Goal: Task Accomplishment & Management: Use online tool/utility

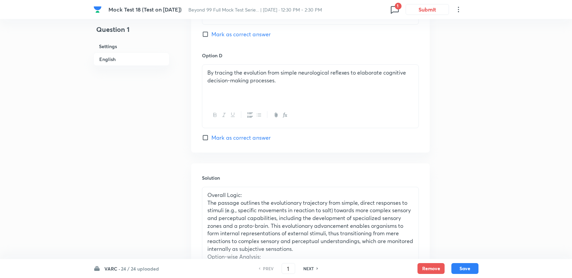
scroll to position [1182, 0]
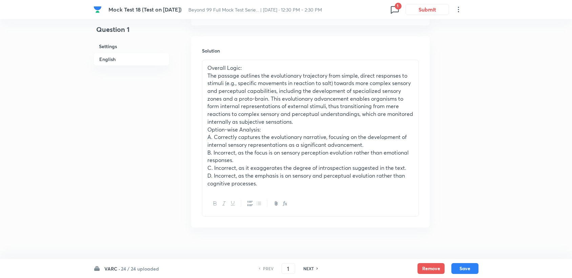
click at [126, 270] on h6 "24 / 24 uploaded" at bounding box center [140, 268] width 38 height 7
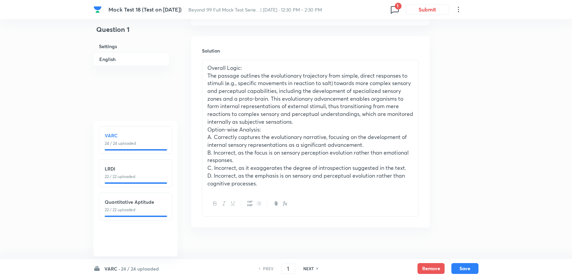
click at [139, 175] on p "22 / 22 uploaded" at bounding box center [136, 177] width 62 height 6
type input "25"
checkbox input "false"
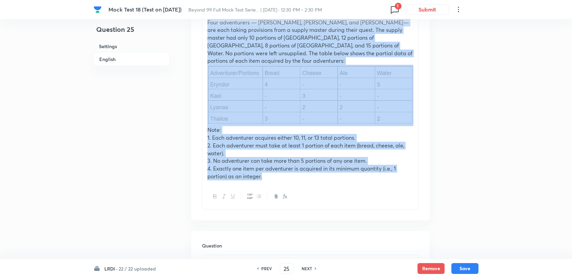
scroll to position [242, 0]
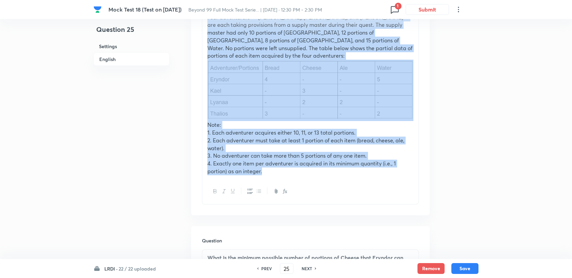
drag, startPoint x: 206, startPoint y: 122, endPoint x: 320, endPoint y: 183, distance: 129.5
click at [320, 183] on div "Read the data carefully and answer the following questions. Four adventurers — …" at bounding box center [310, 102] width 217 height 203
copy div "Read the data carefully and answer the following questions. Four adventurers — …"
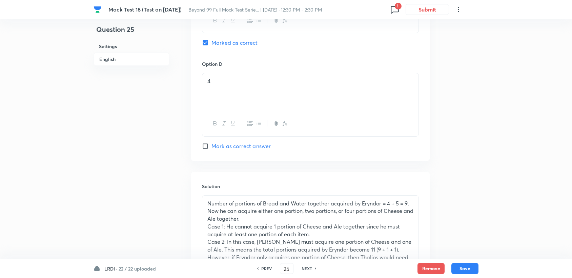
scroll to position [845, 0]
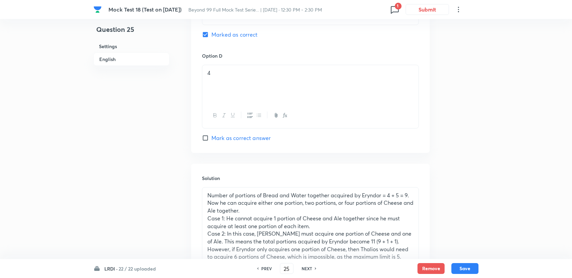
click at [393, 13] on icon at bounding box center [395, 9] width 11 height 11
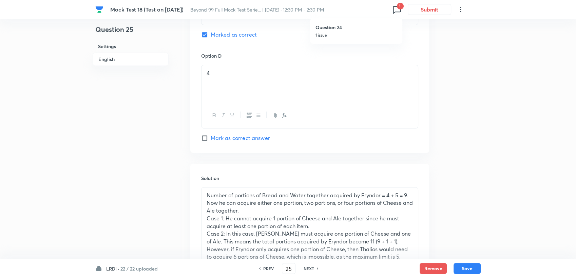
click at [144, 114] on div at bounding box center [288, 139] width 576 height 278
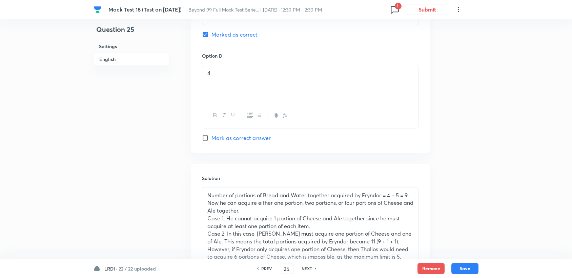
scroll to position [996, 0]
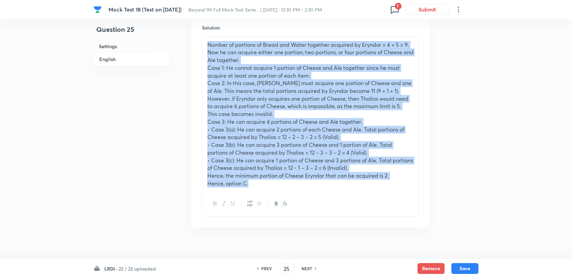
drag, startPoint x: 205, startPoint y: 34, endPoint x: 295, endPoint y: 179, distance: 170.0
click at [295, 179] on div "Number of portions of Bread and Water together acquired by Eryndor = 4 + 5 = 9.…" at bounding box center [310, 114] width 216 height 155
copy div "Loremi do sitametc ad Elits doe Tempo incididu utlabore et Dolorem = 8 + 4 = 1.…"
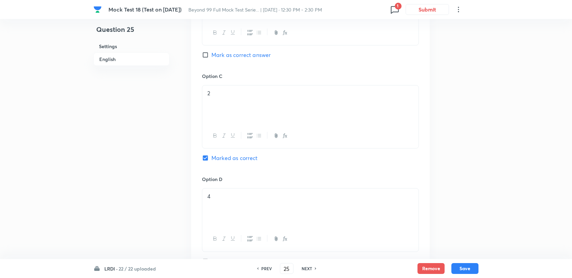
scroll to position [732, 0]
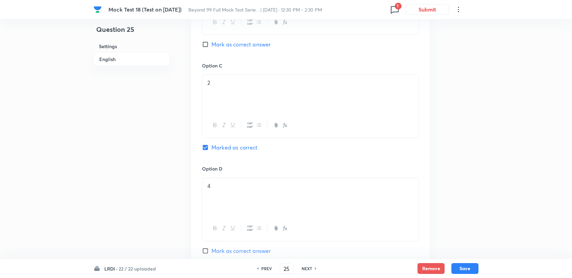
click at [305, 271] on h6 "NEXT" at bounding box center [307, 268] width 11 height 6
checkbox input "false"
type input "26"
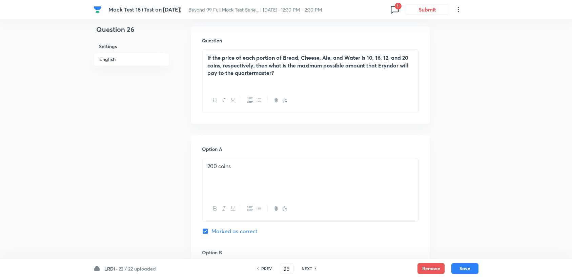
scroll to position [355, 0]
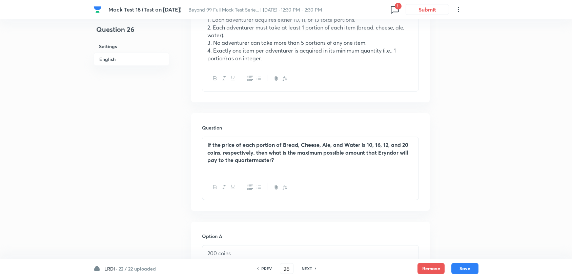
click at [262, 270] on h6 "PREV" at bounding box center [266, 268] width 11 height 6
checkbox input "false"
type input "25"
checkbox input "true"
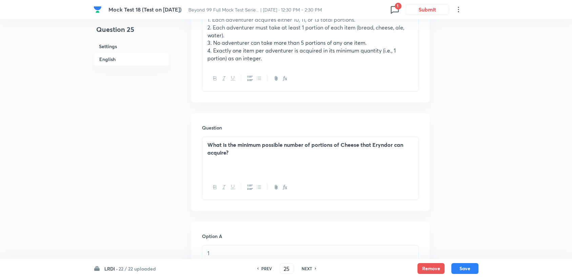
click at [262, 269] on h6 "PREV" at bounding box center [266, 268] width 11 height 6
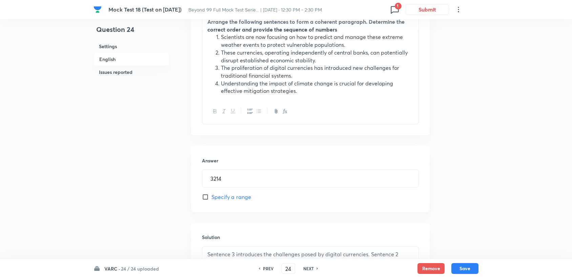
scroll to position [242, 0]
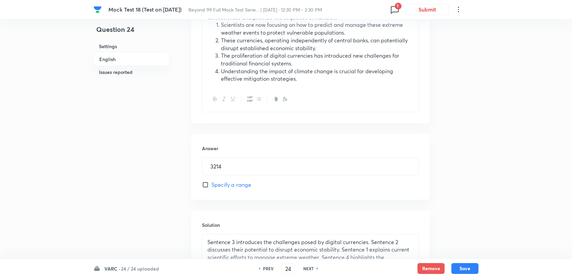
click at [309, 269] on h6 "NEXT" at bounding box center [308, 268] width 11 height 6
type input "25"
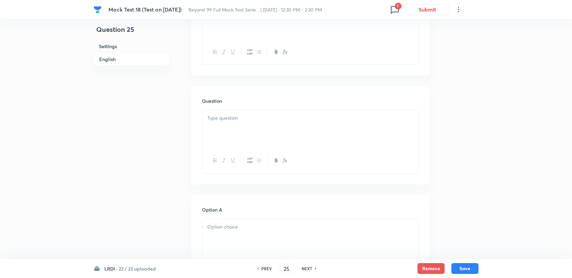
checkbox input "true"
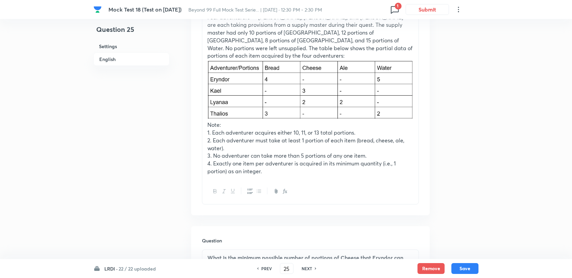
click at [309, 268] on h6 "NEXT" at bounding box center [307, 268] width 11 height 6
type input "26"
checkbox input "false"
checkbox input "true"
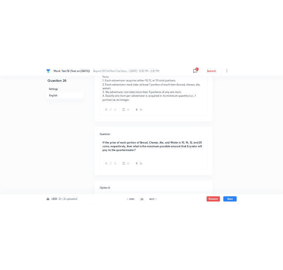
scroll to position [355, 0]
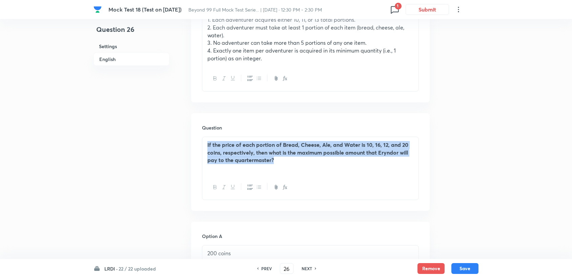
drag, startPoint x: 206, startPoint y: 137, endPoint x: 275, endPoint y: 157, distance: 71.0
click at [275, 157] on div "If the price of each portion of Bread, Cheese, Ale, and Water is 10, 16, 12, an…" at bounding box center [310, 156] width 216 height 38
copy strong "If the price of each portion of Bread, Cheese, Ale, and Water is 10, 16, 12, an…"
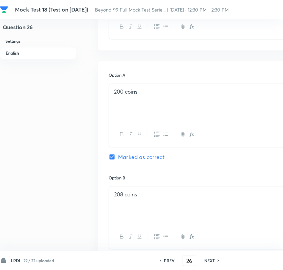
scroll to position [506, 0]
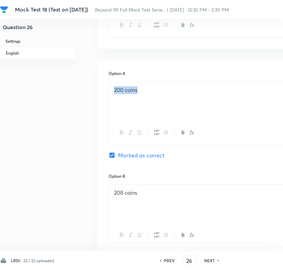
drag, startPoint x: 138, startPoint y: 80, endPoint x: 108, endPoint y: 82, distance: 30.3
click at [108, 82] on div "Option A 200 coins Marked as correct Option B 208 coins Mark as correct answer …" at bounding box center [217, 267] width 239 height 417
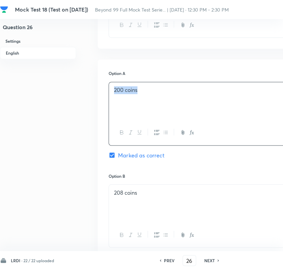
copy p "200 coins"
drag, startPoint x: 143, startPoint y: 187, endPoint x: 112, endPoint y: 187, distance: 31.5
click at [112, 187] on div "208 coins" at bounding box center [217, 203] width 216 height 38
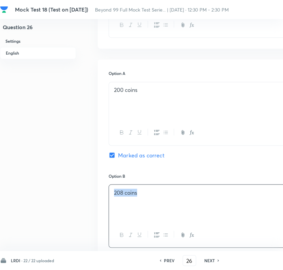
copy p "208 coins"
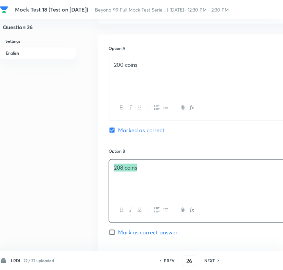
scroll to position [694, 0]
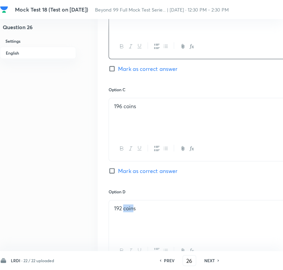
drag, startPoint x: 133, startPoint y: 201, endPoint x: 123, endPoint y: 202, distance: 9.9
click at [123, 204] on p "192 coins" at bounding box center [217, 208] width 206 height 8
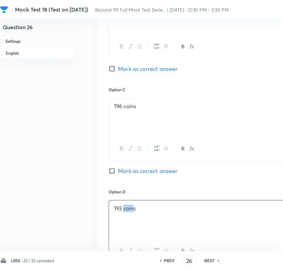
click at [134, 204] on p "192 coins" at bounding box center [217, 208] width 206 height 8
drag, startPoint x: 137, startPoint y: 201, endPoint x: 101, endPoint y: 205, distance: 35.8
click at [101, 205] on div "Option A 200 coins Marked as correct Option B 208 coins Mark as correct answer …" at bounding box center [217, 79] width 239 height 417
copy p "192 coins"
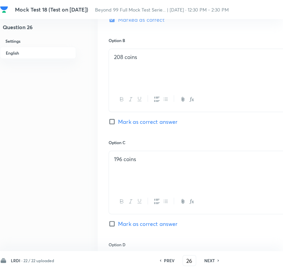
scroll to position [619, 0]
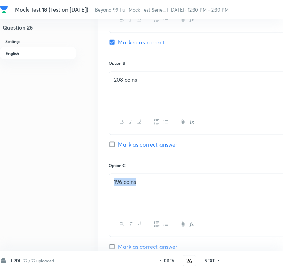
drag, startPoint x: 137, startPoint y: 171, endPoint x: 108, endPoint y: 174, distance: 28.9
click at [108, 174] on div "196 coins" at bounding box center [216, 204] width 217 height 63
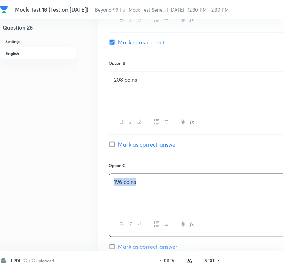
copy p "196 coins"
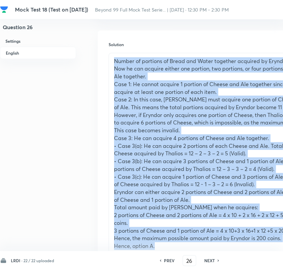
scroll to position [1034, 0]
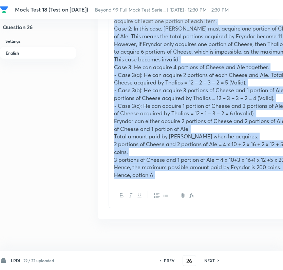
drag, startPoint x: 113, startPoint y: 97, endPoint x: 214, endPoint y: 170, distance: 124.7
click at [214, 170] on div "Number of portions of Bread and Water together acquired by Eryndor = 4 + 5 = 9.…" at bounding box center [217, 82] width 216 height 201
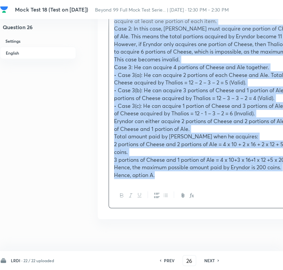
copy div "Loremi do sitametc ad Elits doe Tempo incididu utlabore et Dolorem = 8 + 4 = 1.…"
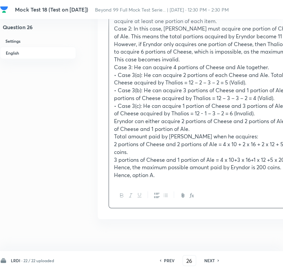
click at [213, 264] on div "PREV 26 ​ NEXT" at bounding box center [188, 260] width 87 height 11
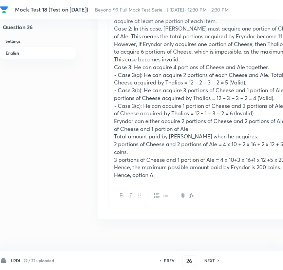
click at [215, 262] on div "NEXT" at bounding box center [210, 260] width 18 height 6
type input "27"
checkbox input "false"
checkbox input "true"
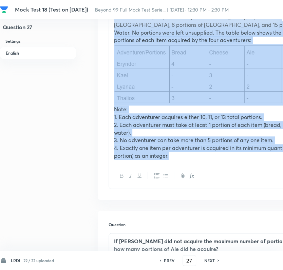
scroll to position [342, 0]
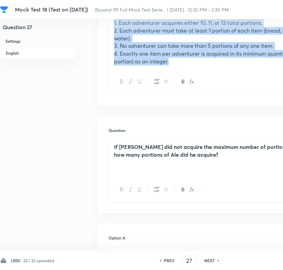
drag, startPoint x: 114, startPoint y: 113, endPoint x: 170, endPoint y: 59, distance: 77.9
copy div "Read the data carefully and answer the following questions. Four adventurers — …"
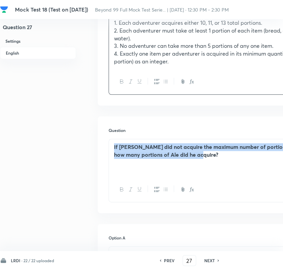
drag, startPoint x: 114, startPoint y: 138, endPoint x: 209, endPoint y: 156, distance: 97.3
click at [209, 156] on div "If [PERSON_NAME] did not acquire the maximum number of portions of any item, ho…" at bounding box center [217, 158] width 216 height 38
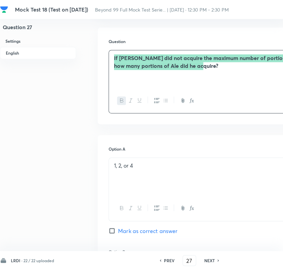
scroll to position [455, 0]
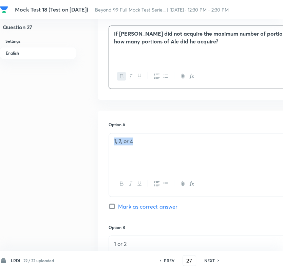
drag, startPoint x: 114, startPoint y: 132, endPoint x: 138, endPoint y: 133, distance: 24.8
click at [138, 137] on p "1, 2, or 4" at bounding box center [217, 141] width 206 height 8
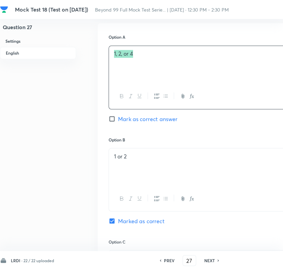
scroll to position [568, 0]
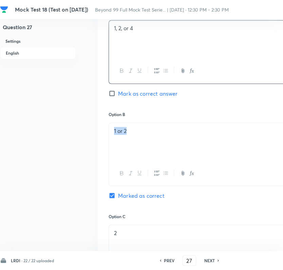
drag, startPoint x: 114, startPoint y: 124, endPoint x: 127, endPoint y: 124, distance: 12.9
click at [127, 127] on p "1 or 2" at bounding box center [217, 131] width 206 height 8
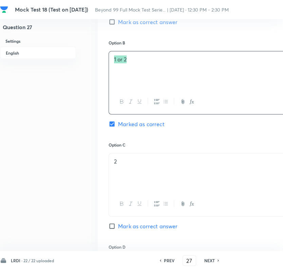
scroll to position [643, 0]
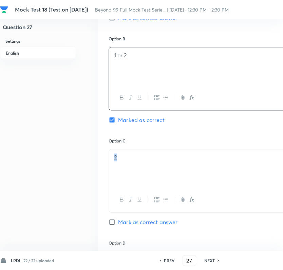
click at [114, 154] on p "2" at bounding box center [217, 158] width 206 height 8
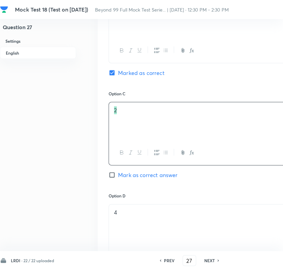
scroll to position [719, 0]
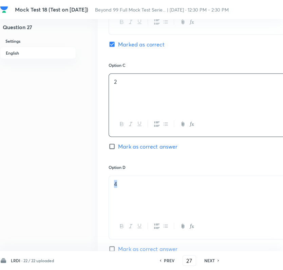
drag, startPoint x: 122, startPoint y: 180, endPoint x: 113, endPoint y: 174, distance: 11.6
click at [113, 176] on div "4" at bounding box center [217, 195] width 216 height 38
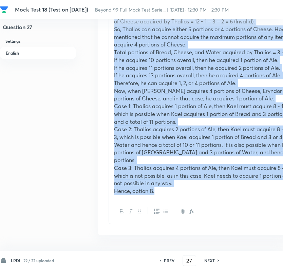
scroll to position [1133, 0]
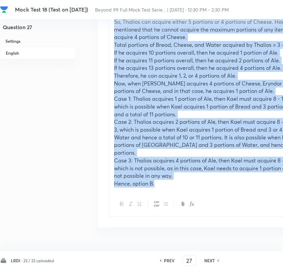
drag, startPoint x: 114, startPoint y: 33, endPoint x: 204, endPoint y: 188, distance: 179.3
click at [204, 188] on div "Number of portions of Bread and Water together acquired by Eryndor = 4 + 5 = 9.…" at bounding box center [216, 50] width 217 height 334
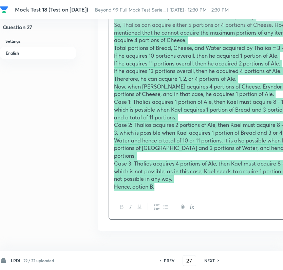
scroll to position [1134, 0]
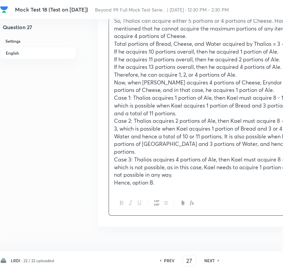
click at [212, 257] on div "PREV 27 ​ NEXT" at bounding box center [188, 260] width 87 height 11
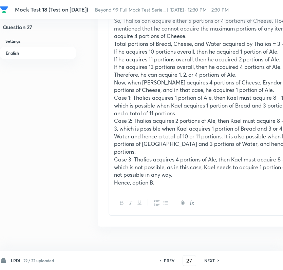
click at [212, 265] on div "PREV 27 ​ NEXT" at bounding box center [188, 260] width 87 height 11
click at [212, 261] on h6 "NEXT" at bounding box center [209, 260] width 11 height 6
type input "28"
checkbox input "true"
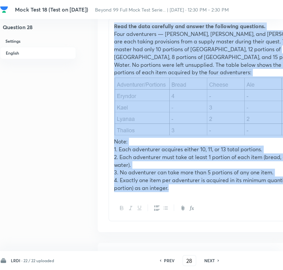
scroll to position [323, 0]
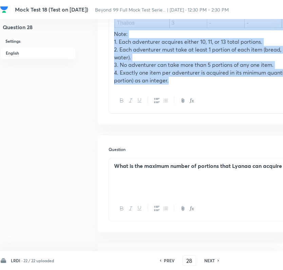
drag, startPoint x: 113, startPoint y: 105, endPoint x: 186, endPoint y: 87, distance: 75.2
click at [186, 87] on div "Read the data carefully and answer the following questions. Four adventurers — …" at bounding box center [216, 11] width 217 height 203
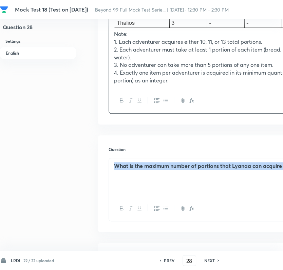
scroll to position [323, 102]
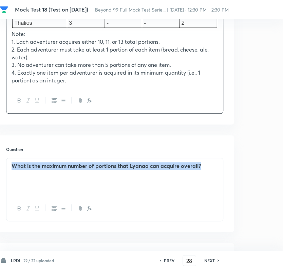
drag, startPoint x: 114, startPoint y: 159, endPoint x: 287, endPoint y: 179, distance: 174.1
click at [180, 179] on html "Mock Test 18 (Test on [DATE]) Beyond 99 Full Mock Test Serie... | [DATE] · 12:3…" at bounding box center [39, 260] width 283 height 1166
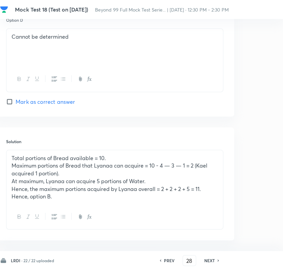
scroll to position [812, 102]
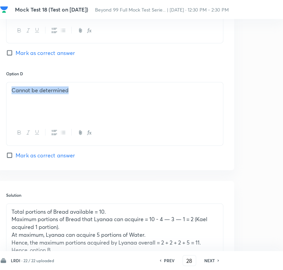
drag, startPoint x: 66, startPoint y: 81, endPoint x: 12, endPoint y: 83, distance: 54.6
click at [12, 86] on p "Cannot be determined" at bounding box center [115, 90] width 206 height 8
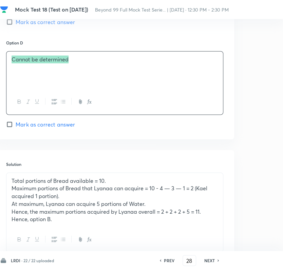
scroll to position [888, 102]
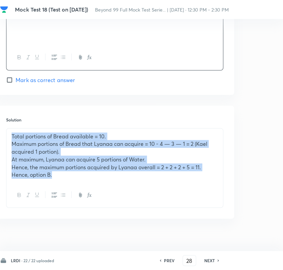
drag, startPoint x: 11, startPoint y: 129, endPoint x: 125, endPoint y: 167, distance: 120.6
click at [125, 167] on div "Total portions of Bread available = 10. Maximum portions of Bread that Lyanaa c…" at bounding box center [114, 155] width 216 height 54
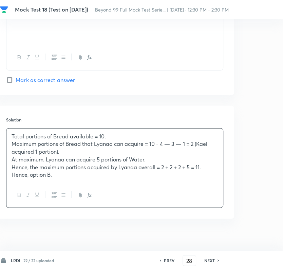
click at [216, 259] on div "NEXT" at bounding box center [210, 260] width 18 height 6
type input "29"
checkbox input "false"
checkbox input "true"
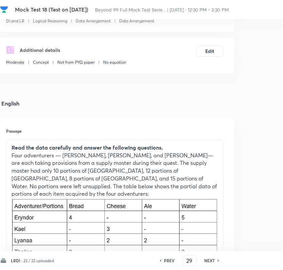
scroll to position [188, 102]
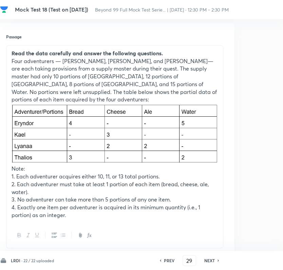
click at [13, 57] on p "Four adventurers — [PERSON_NAME], [PERSON_NAME], and [PERSON_NAME]— are each ta…" at bounding box center [115, 80] width 206 height 46
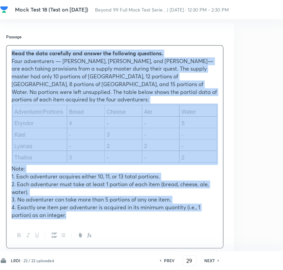
drag, startPoint x: 12, startPoint y: 53, endPoint x: 120, endPoint y: 207, distance: 188.7
click at [120, 207] on div "Read the data carefully and answer the following questions. Four adventurers — …" at bounding box center [114, 133] width 216 height 177
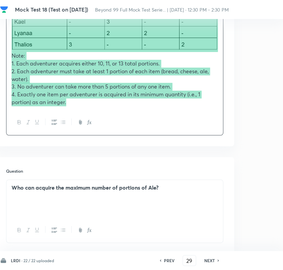
scroll to position [414, 102]
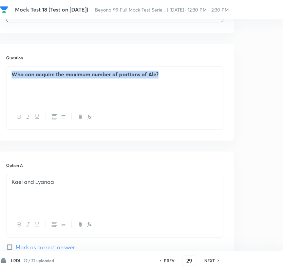
drag, startPoint x: 10, startPoint y: 69, endPoint x: 180, endPoint y: 46, distance: 172.1
click at [180, 46] on div "Question Who can acquire the maximum number of portions of Ale?" at bounding box center [114, 92] width 239 height 97
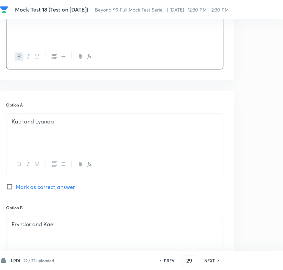
scroll to position [490, 102]
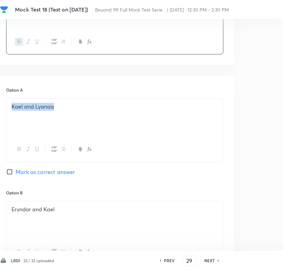
drag, startPoint x: 12, startPoint y: 100, endPoint x: 54, endPoint y: 105, distance: 42.3
click at [54, 105] on div "Kael and Lyanaa" at bounding box center [114, 118] width 216 height 38
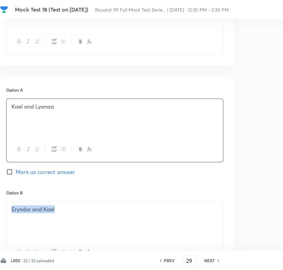
drag, startPoint x: 15, startPoint y: 202, endPoint x: 55, endPoint y: 202, distance: 40.0
click at [55, 205] on p "Eryndor and Kael" at bounding box center [115, 209] width 206 height 8
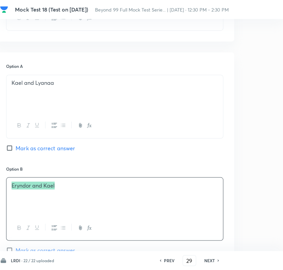
scroll to position [565, 102]
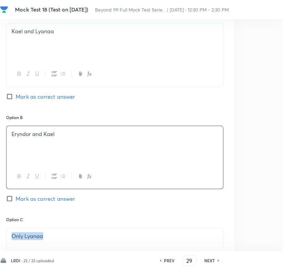
drag, startPoint x: 9, startPoint y: 227, endPoint x: 42, endPoint y: 230, distance: 33.0
click at [42, 230] on div "Only Lyanaa" at bounding box center [114, 247] width 216 height 38
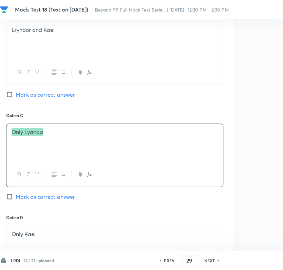
scroll to position [753, 102]
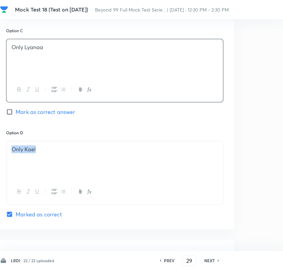
drag, startPoint x: 10, startPoint y: 141, endPoint x: 41, endPoint y: 149, distance: 32.0
click at [41, 149] on div "Only Kael" at bounding box center [114, 160] width 216 height 38
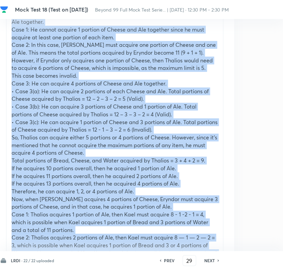
scroll to position [1092, 102]
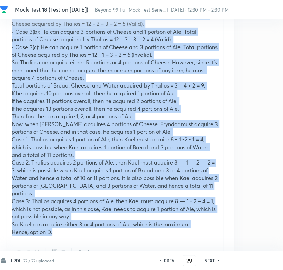
drag, startPoint x: 14, startPoint y: 76, endPoint x: 131, endPoint y: 220, distance: 185.8
click at [131, 220] on div "Number of portions of Bread and Water together acquired by Eryndor = 4 + 5 = 9.…" at bounding box center [114, 82] width 216 height 316
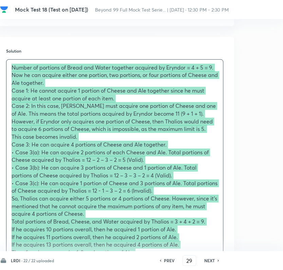
scroll to position [979, 102]
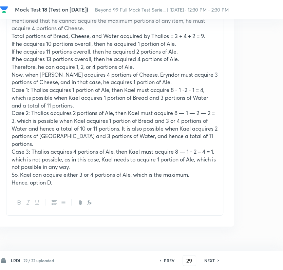
click at [210, 265] on div "PREV 29 ​ NEXT" at bounding box center [188, 260] width 87 height 11
click at [209, 259] on h6 "NEXT" at bounding box center [209, 260] width 11 height 6
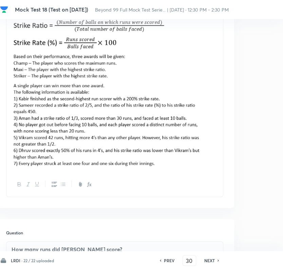
scroll to position [259, 102]
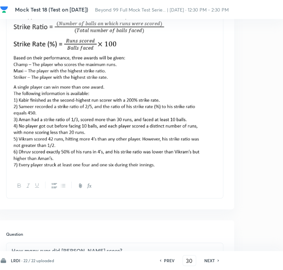
drag, startPoint x: 11, startPoint y: 55, endPoint x: 107, endPoint y: 165, distance: 145.4
click at [107, 165] on img at bounding box center [115, 73] width 206 height 189
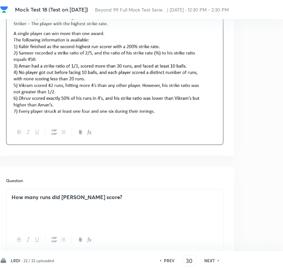
scroll to position [377, 102]
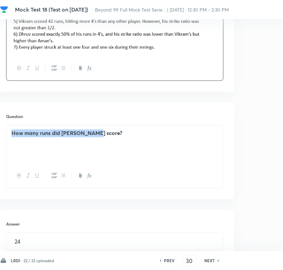
drag, startPoint x: 11, startPoint y: 133, endPoint x: 93, endPoint y: 137, distance: 82.5
click at [93, 137] on div "How many runs did [PERSON_NAME] score?" at bounding box center [114, 144] width 216 height 38
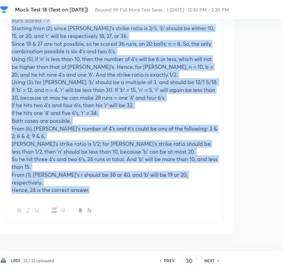
scroll to position [711, 102]
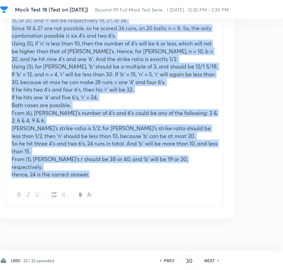
drag, startPoint x: 9, startPoint y: 89, endPoint x: 151, endPoint y: 184, distance: 170.9
click at [151, 184] on div "We will use the following variables. Balls faced — [PERSON_NAME] scored on — n …" at bounding box center [114, 91] width 217 height 234
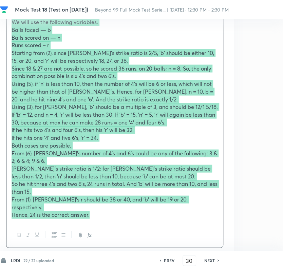
scroll to position [673, 102]
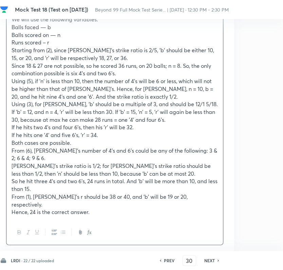
click at [212, 259] on h6 "NEXT" at bounding box center [209, 260] width 11 height 6
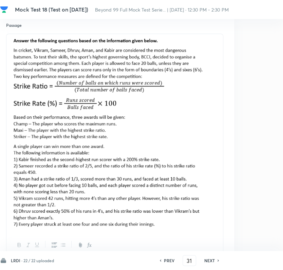
scroll to position [159, 102]
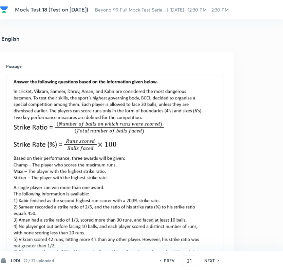
click at [44, 119] on img at bounding box center [115, 173] width 206 height 189
drag, startPoint x: 11, startPoint y: 78, endPoint x: 192, endPoint y: 217, distance: 228.5
click at [192, 218] on div at bounding box center [114, 174] width 216 height 199
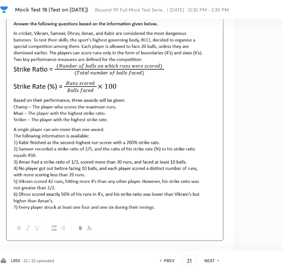
scroll to position [347, 102]
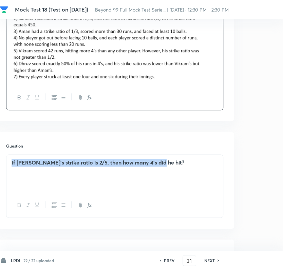
drag, startPoint x: 11, startPoint y: 162, endPoint x: 154, endPoint y: 183, distance: 143.9
click at [154, 183] on div "If [PERSON_NAME]'s strike ratio is 2/5, then how many 4's did he hit?" at bounding box center [114, 174] width 216 height 38
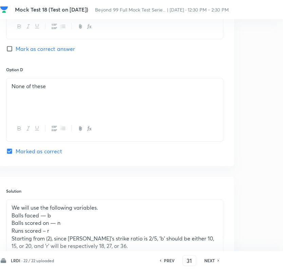
scroll to position [837, 102]
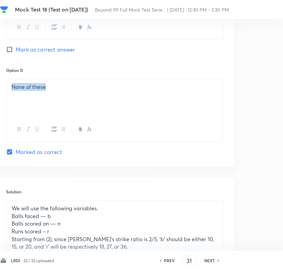
drag, startPoint x: 45, startPoint y: 88, endPoint x: 9, endPoint y: 88, distance: 36.3
click at [9, 88] on div "None of these" at bounding box center [114, 98] width 216 height 38
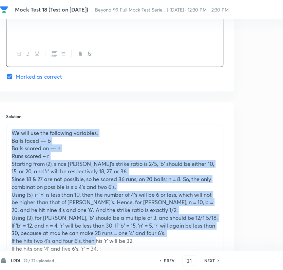
scroll to position [1071, 102]
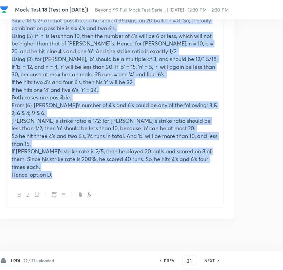
drag, startPoint x: 11, startPoint y: 132, endPoint x: 81, endPoint y: 190, distance: 91.3
click at [81, 190] on div "We will use the following variables. Balls faced — [PERSON_NAME] scored on — n …" at bounding box center [114, 87] width 217 height 242
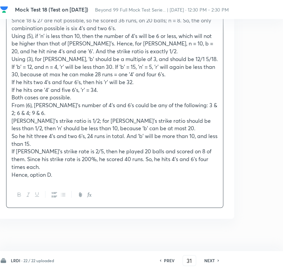
click at [219, 260] on icon at bounding box center [218, 260] width 2 height 3
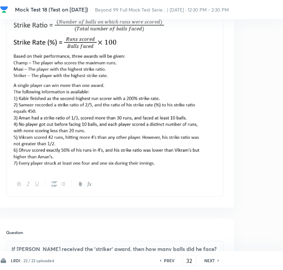
scroll to position [267, 102]
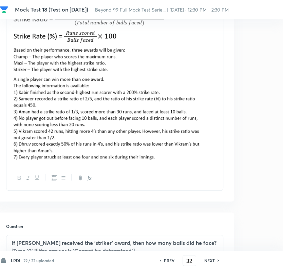
drag, startPoint x: 16, startPoint y: 160, endPoint x: 93, endPoint y: 151, distance: 77.5
click at [93, 151] on img at bounding box center [115, 65] width 206 height 189
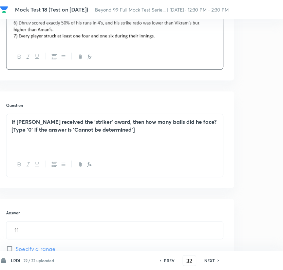
scroll to position [418, 102]
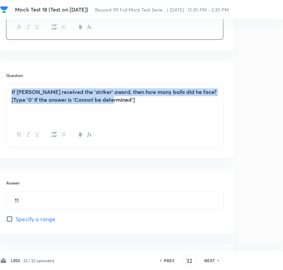
drag, startPoint x: 8, startPoint y: 90, endPoint x: 114, endPoint y: 111, distance: 108.2
click at [114, 111] on div "If [PERSON_NAME] received the 'striker' award, then how many balls did he face?…" at bounding box center [114, 103] width 216 height 38
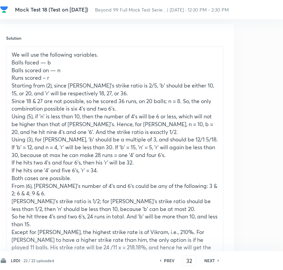
scroll to position [727, 102]
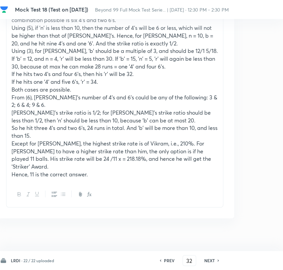
drag, startPoint x: 12, startPoint y: 89, endPoint x: 106, endPoint y: 188, distance: 136.9
click at [106, 188] on div "We will use the following variables. Balls faced — [PERSON_NAME] scored on — n …" at bounding box center [114, 83] width 217 height 250
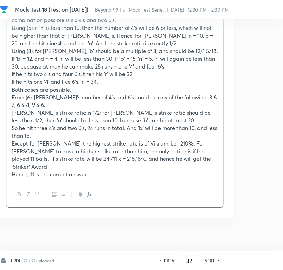
click at [211, 262] on h6 "NEXT" at bounding box center [209, 260] width 11 height 6
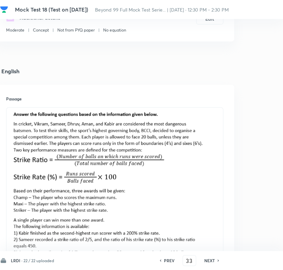
scroll to position [121, 102]
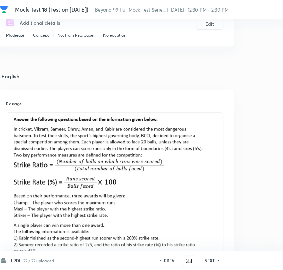
drag, startPoint x: 11, startPoint y: 119, endPoint x: 187, endPoint y: 211, distance: 199.4
click at [187, 211] on div at bounding box center [114, 212] width 216 height 199
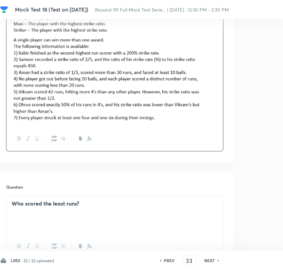
scroll to position [309, 102]
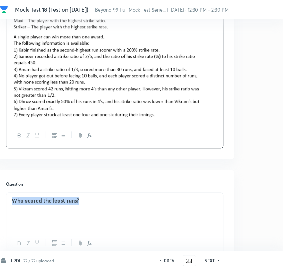
drag, startPoint x: 11, startPoint y: 200, endPoint x: 84, endPoint y: 210, distance: 73.2
click at [84, 210] on div "Who scored the least runs?" at bounding box center [114, 212] width 216 height 38
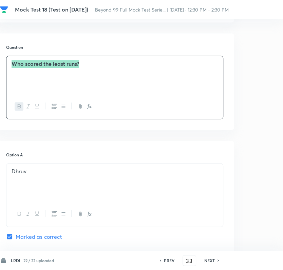
scroll to position [498, 102]
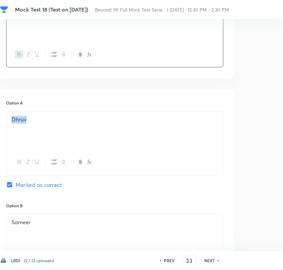
drag, startPoint x: 13, startPoint y: 119, endPoint x: 26, endPoint y: 121, distance: 13.8
click at [26, 121] on p "Dhruv" at bounding box center [115, 120] width 206 height 8
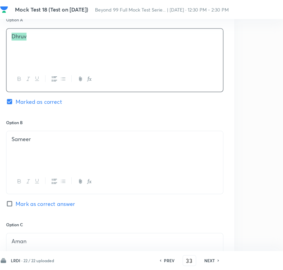
scroll to position [611, 102]
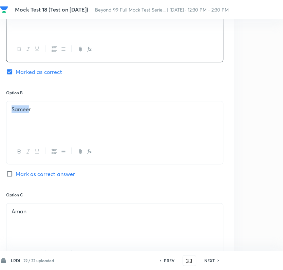
drag, startPoint x: 13, startPoint y: 111, endPoint x: 28, endPoint y: 110, distance: 15.3
click at [28, 110] on p "Sameer" at bounding box center [115, 109] width 206 height 8
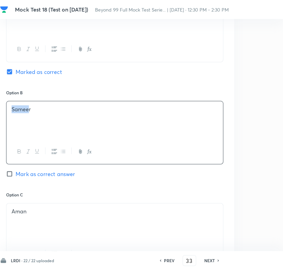
click at [29, 110] on p "Sameer" at bounding box center [115, 109] width 206 height 8
drag, startPoint x: 33, startPoint y: 108, endPoint x: 8, endPoint y: 111, distance: 24.2
click at [8, 111] on div "Sameer" at bounding box center [114, 120] width 216 height 38
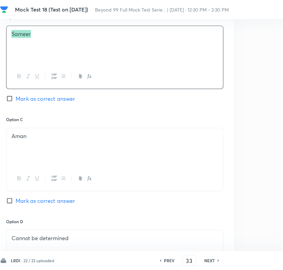
scroll to position [686, 102]
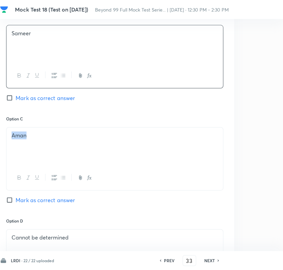
drag, startPoint x: 24, startPoint y: 137, endPoint x: 6, endPoint y: 136, distance: 18.7
click at [6, 136] on div "Aman" at bounding box center [114, 158] width 217 height 63
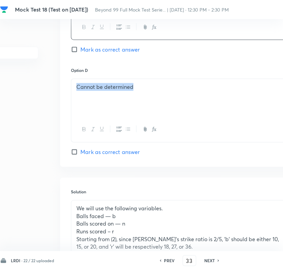
scroll to position [837, 0]
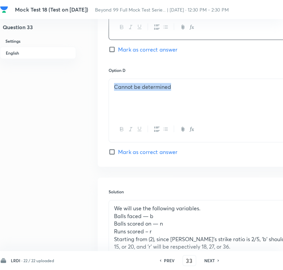
drag, startPoint x: 68, startPoint y: 89, endPoint x: 1, endPoint y: 87, distance: 66.5
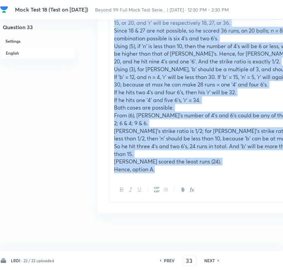
scroll to position [1063, 0]
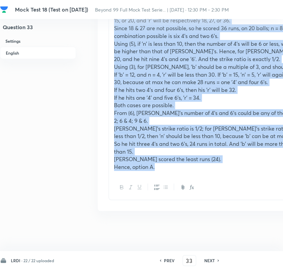
drag, startPoint x: 115, startPoint y: 95, endPoint x: 229, endPoint y: 197, distance: 152.9
click at [229, 197] on div "We will use the following variables. Balls faced — [PERSON_NAME] scored on — n …" at bounding box center [216, 87] width 217 height 226
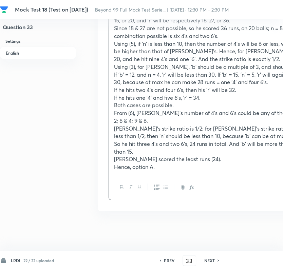
click at [213, 259] on h6 "NEXT" at bounding box center [209, 260] width 11 height 6
type input "34"
checkbox input "false"
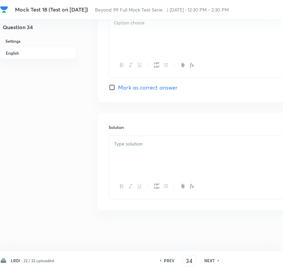
checkbox input "true"
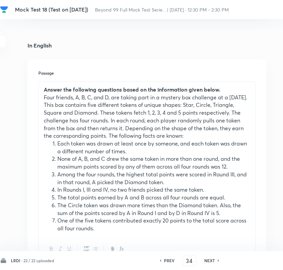
scroll to position [151, 70]
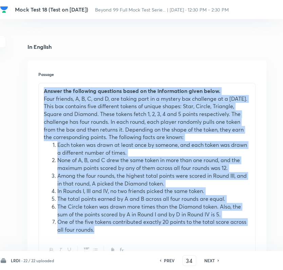
drag, startPoint x: 43, startPoint y: 94, endPoint x: 176, endPoint y: 230, distance: 189.9
click at [176, 230] on div "Answer the following questions based on the information given below. Four frien…" at bounding box center [147, 160] width 216 height 155
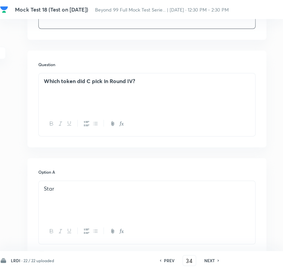
scroll to position [226, 70]
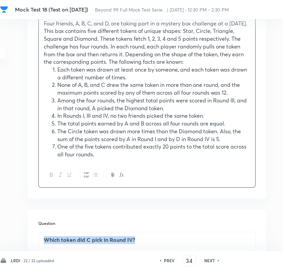
drag, startPoint x: 43, startPoint y: 240, endPoint x: 138, endPoint y: 240, distance: 94.3
click at [138, 240] on p "Which token did C pick in Round IV?" at bounding box center [147, 240] width 206 height 8
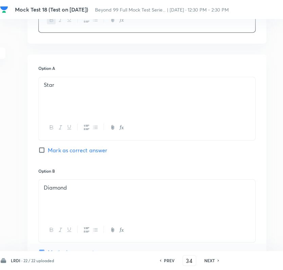
scroll to position [490, 70]
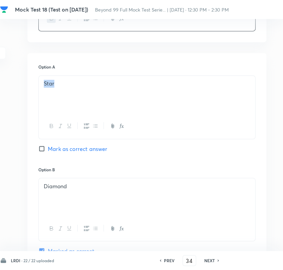
drag, startPoint x: 44, startPoint y: 86, endPoint x: 54, endPoint y: 85, distance: 9.2
click at [54, 85] on p "Star" at bounding box center [147, 84] width 206 height 8
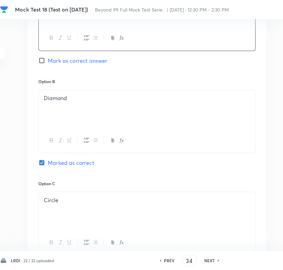
scroll to position [602, 70]
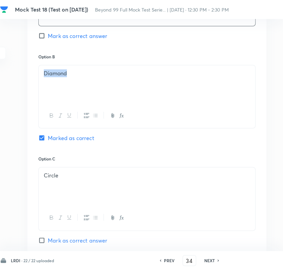
drag, startPoint x: 45, startPoint y: 73, endPoint x: 66, endPoint y: 73, distance: 20.7
click at [66, 73] on p "Diamond" at bounding box center [147, 73] width 206 height 8
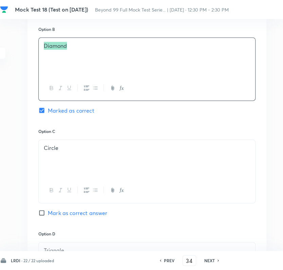
scroll to position [678, 70]
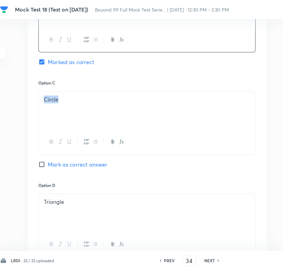
drag, startPoint x: 44, startPoint y: 100, endPoint x: 57, endPoint y: 101, distance: 12.9
click at [57, 101] on p "Circle" at bounding box center [147, 100] width 206 height 8
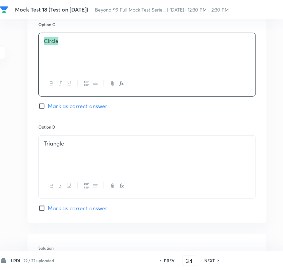
scroll to position [753, 70]
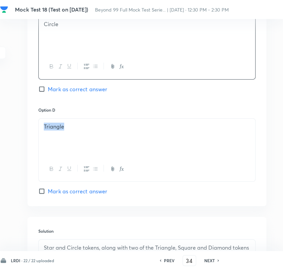
drag, startPoint x: 68, startPoint y: 127, endPoint x: 33, endPoint y: 128, distance: 34.9
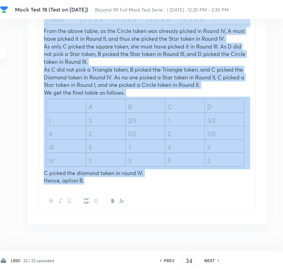
scroll to position [1205, 70]
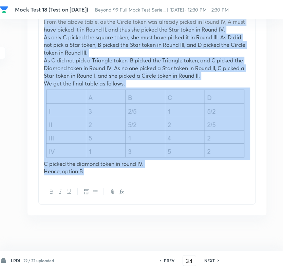
drag, startPoint x: 43, startPoint y: 60, endPoint x: 197, endPoint y: 182, distance: 196.4
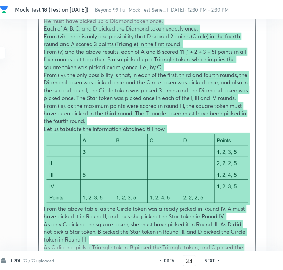
scroll to position [1168, 70]
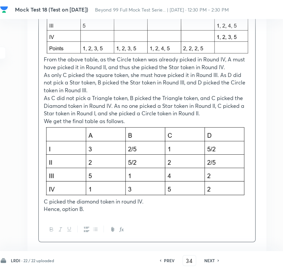
click at [205, 257] on h6 "NEXT" at bounding box center [209, 260] width 11 height 6
type input "35"
checkbox input "false"
checkbox input "true"
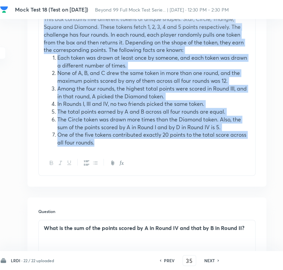
scroll to position [289, 70]
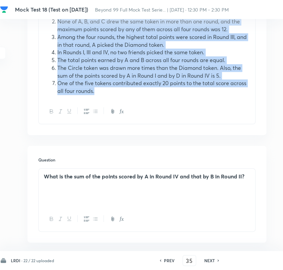
drag, startPoint x: 44, startPoint y: 178, endPoint x: 136, endPoint y: 105, distance: 117.2
click at [136, 105] on div "Answer the following questions based on the information given below. Four frien…" at bounding box center [146, 34] width 217 height 180
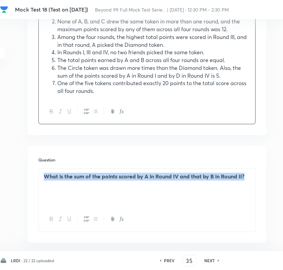
scroll to position [289, 102]
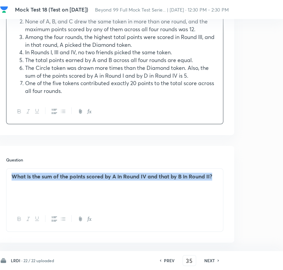
drag, startPoint x: 42, startPoint y: 176, endPoint x: 285, endPoint y: 185, distance: 243.6
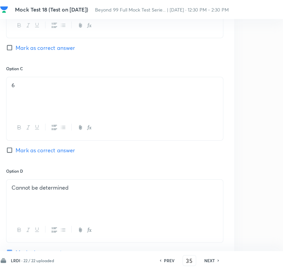
scroll to position [703, 102]
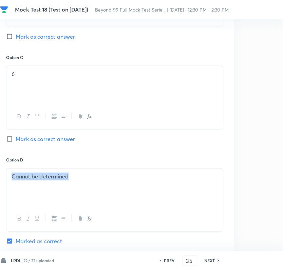
drag, startPoint x: 12, startPoint y: 176, endPoint x: 68, endPoint y: 179, distance: 55.7
click at [68, 179] on div "Cannot be determined" at bounding box center [114, 187] width 216 height 38
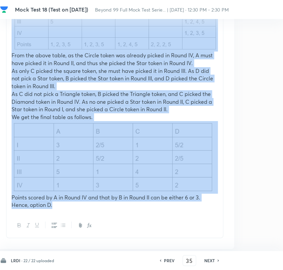
scroll to position [1193, 102]
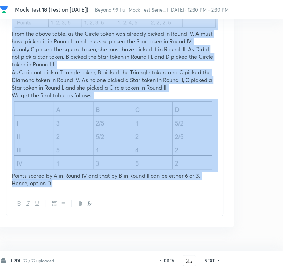
drag, startPoint x: 11, startPoint y: 108, endPoint x: 69, endPoint y: 218, distance: 123.6
click at [69, 218] on div "Solution Star and Circle tokens, along with two of the Triangle, Square and Dia…" at bounding box center [114, 2] width 239 height 450
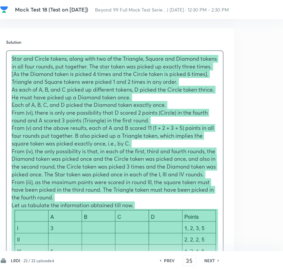
scroll to position [946, 102]
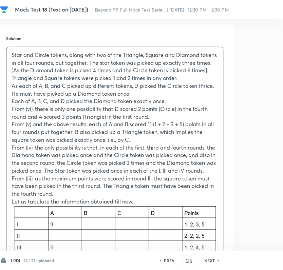
click at [210, 260] on h6 "NEXT" at bounding box center [209, 260] width 11 height 6
type input "36"
checkbox input "true"
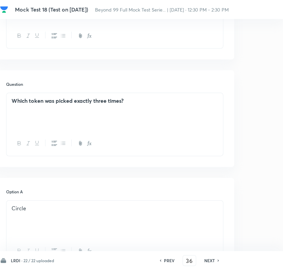
scroll to position [268, 102]
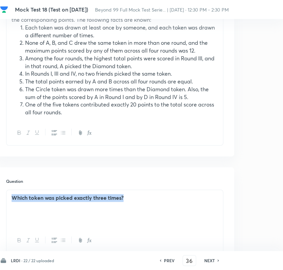
drag, startPoint x: 12, startPoint y: 197, endPoint x: 123, endPoint y: 198, distance: 110.9
click at [123, 198] on strong "Which token was picked exactly three times?" at bounding box center [68, 197] width 112 height 7
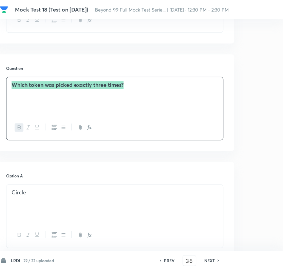
scroll to position [494, 102]
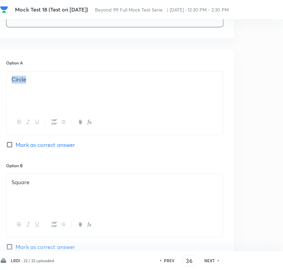
drag, startPoint x: 13, startPoint y: 79, endPoint x: 28, endPoint y: 82, distance: 14.9
click at [28, 82] on p "Circle" at bounding box center [115, 80] width 206 height 8
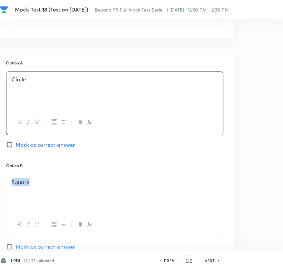
drag, startPoint x: 8, startPoint y: 183, endPoint x: 29, endPoint y: 185, distance: 20.9
click at [29, 185] on div "Square" at bounding box center [114, 193] width 216 height 38
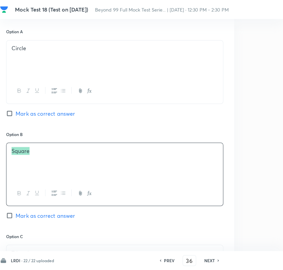
scroll to position [569, 102]
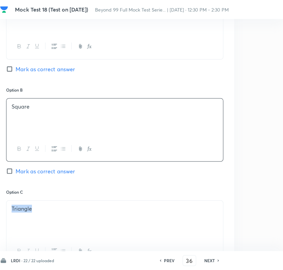
drag, startPoint x: 11, startPoint y: 211, endPoint x: 31, endPoint y: 211, distance: 20.0
click at [31, 211] on div "Triangle" at bounding box center [114, 219] width 216 height 38
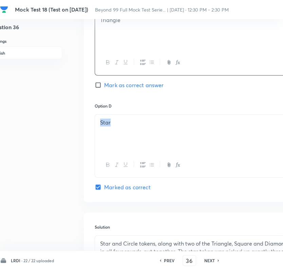
scroll to position [757, 0]
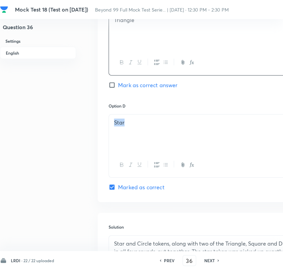
drag, startPoint x: 22, startPoint y: 123, endPoint x: 3, endPoint y: 123, distance: 19.3
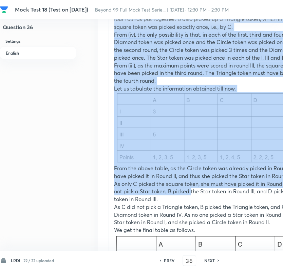
scroll to position [1210, 0]
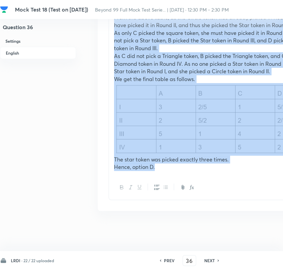
drag, startPoint x: 114, startPoint y: 166, endPoint x: 190, endPoint y: 184, distance: 78.0
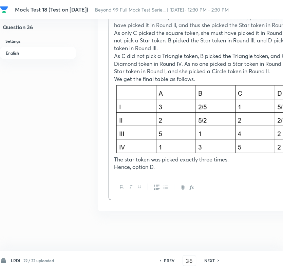
click at [210, 261] on h6 "NEXT" at bounding box center [209, 260] width 11 height 6
type input "37"
checkbox input "true"
checkbox input "false"
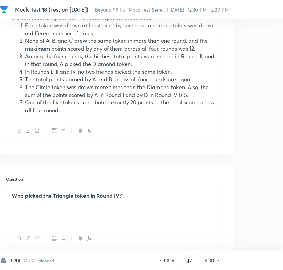
scroll to position [268, 102]
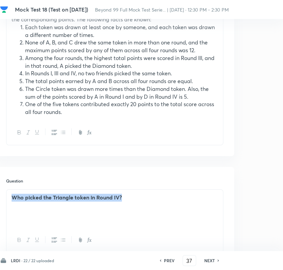
drag, startPoint x: 12, startPoint y: 197, endPoint x: 137, endPoint y: 204, distance: 125.9
click at [137, 204] on div "Who picked the Triangle token in Round IV?" at bounding box center [114, 209] width 216 height 38
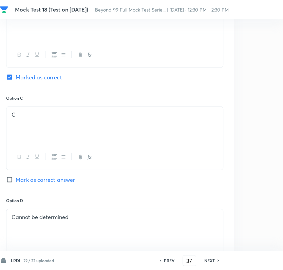
scroll to position [682, 102]
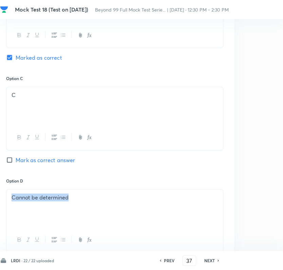
drag, startPoint x: 10, startPoint y: 196, endPoint x: 73, endPoint y: 199, distance: 62.8
click at [73, 199] on div "Cannot be determined" at bounding box center [114, 209] width 216 height 38
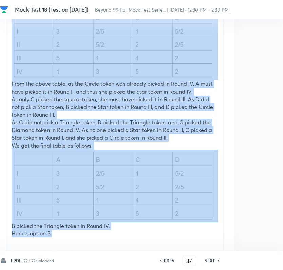
scroll to position [1210, 102]
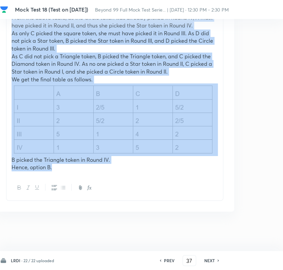
drag, startPoint x: 13, startPoint y: 163, endPoint x: 102, endPoint y: 181, distance: 91.0
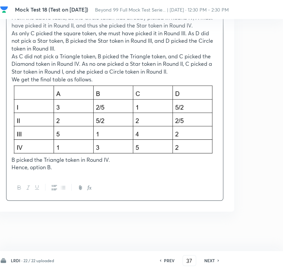
click at [206, 258] on h6 "NEXT" at bounding box center [209, 260] width 11 height 6
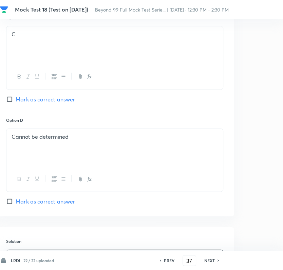
type input "38"
checkbox input "false"
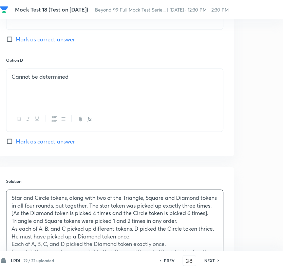
checkbox input "true"
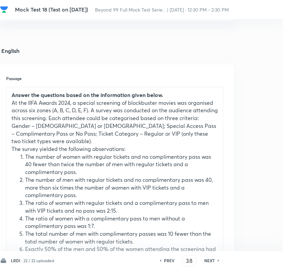
scroll to position [151, 102]
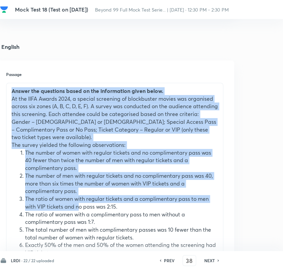
drag, startPoint x: 10, startPoint y: 91, endPoint x: 77, endPoint y: 205, distance: 131.9
click at [78, 205] on div "Answer the questions based on the information given below. At the IIFA Awards 2…" at bounding box center [114, 172] width 216 height 178
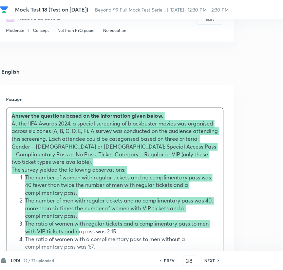
scroll to position [113, 102]
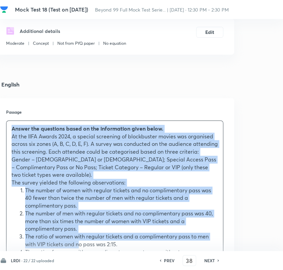
click at [8, 130] on div "Answer the questions based on the information given below. At the IIFA Awards 2…" at bounding box center [114, 210] width 216 height 178
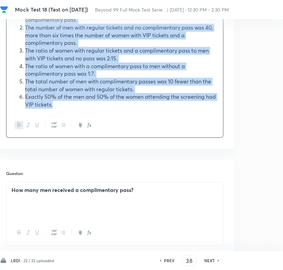
scroll to position [301, 102]
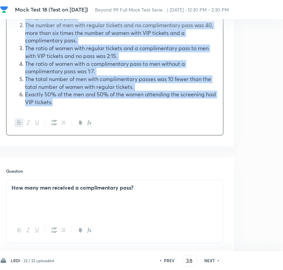
drag, startPoint x: 8, startPoint y: 130, endPoint x: 100, endPoint y: 122, distance: 92.5
click at [100, 122] on div "Answer the questions based on the information given below. At the IIFA Awards 2…" at bounding box center [114, 33] width 217 height 203
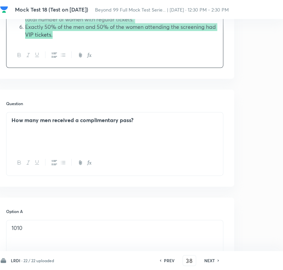
scroll to position [377, 102]
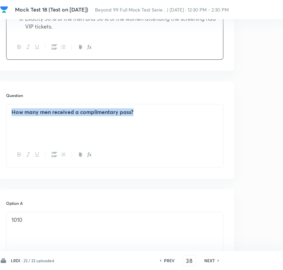
drag, startPoint x: 12, startPoint y: 113, endPoint x: 134, endPoint y: 125, distance: 123.3
click at [134, 125] on div "How many men received a complimentary pass?" at bounding box center [114, 123] width 216 height 38
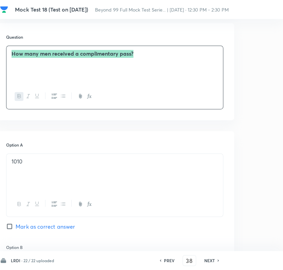
scroll to position [452, 102]
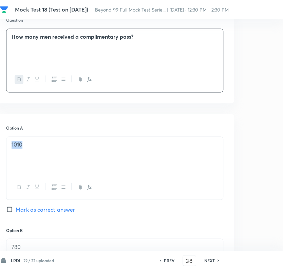
drag, startPoint x: 9, startPoint y: 145, endPoint x: 24, endPoint y: 146, distance: 15.0
click at [24, 146] on div "1010" at bounding box center [114, 156] width 216 height 38
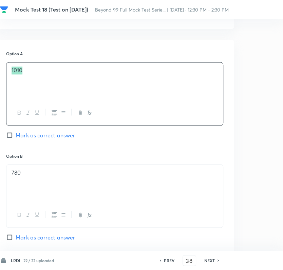
scroll to position [527, 102]
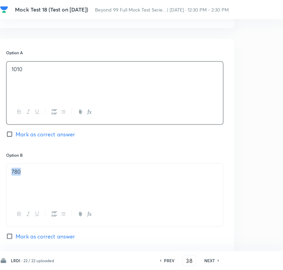
drag, startPoint x: 11, startPoint y: 172, endPoint x: 27, endPoint y: 172, distance: 15.6
click at [27, 172] on p "780" at bounding box center [115, 171] width 206 height 8
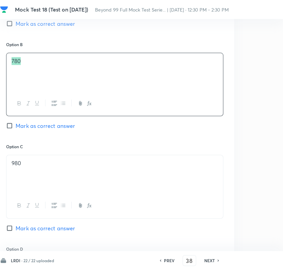
scroll to position [640, 102]
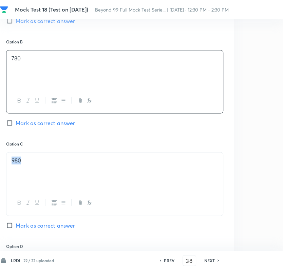
drag, startPoint x: 12, startPoint y: 163, endPoint x: 23, endPoint y: 162, distance: 10.5
click at [23, 162] on p "980" at bounding box center [115, 161] width 206 height 8
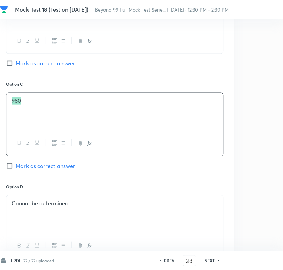
scroll to position [716, 102]
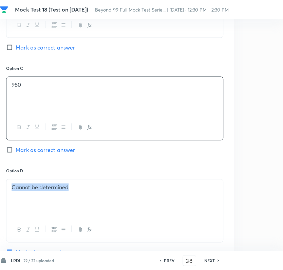
drag, startPoint x: 14, startPoint y: 186, endPoint x: 68, endPoint y: 190, distance: 54.4
click at [68, 190] on p "Cannot be determined" at bounding box center [115, 187] width 206 height 8
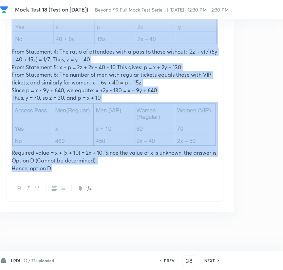
scroll to position [1098, 102]
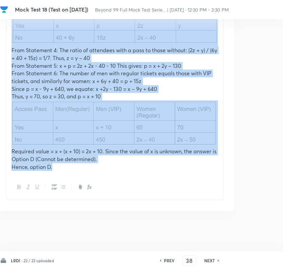
drag, startPoint x: 10, startPoint y: 120, endPoint x: 81, endPoint y: 211, distance: 115.3
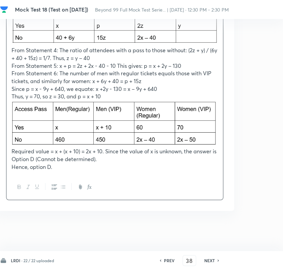
click at [208, 260] on h6 "NEXT" at bounding box center [209, 260] width 11 height 6
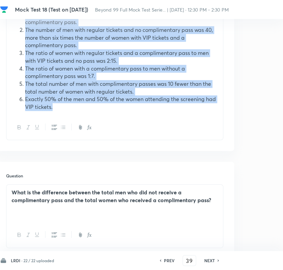
scroll to position [301, 102]
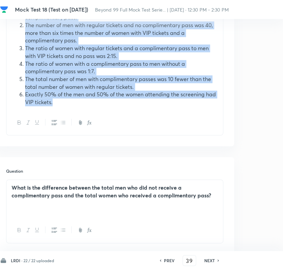
drag, startPoint x: 10, startPoint y: 92, endPoint x: 112, endPoint y: 127, distance: 107.5
click at [112, 127] on div "Answer the questions based on the information given below. At the IIFA Awards 2…" at bounding box center [114, 33] width 217 height 203
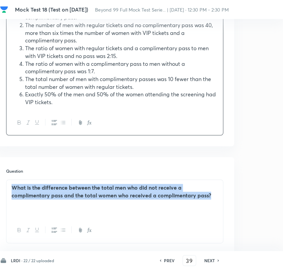
drag, startPoint x: 13, startPoint y: 188, endPoint x: 221, endPoint y: 203, distance: 209.0
click at [221, 203] on div "What is the difference between the total men who did not receive a complimentar…" at bounding box center [114, 199] width 216 height 38
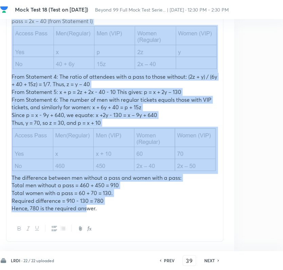
scroll to position [753, 102]
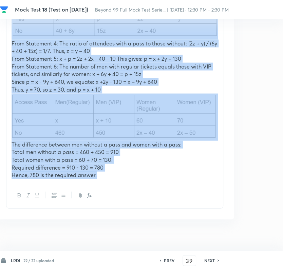
drag, startPoint x: 12, startPoint y: 68, endPoint x: 175, endPoint y: 192, distance: 204.4
click at [175, 192] on div "Let x = number of men with regular tickets who received a complimentary pass; y…" at bounding box center [114, 59] width 217 height 298
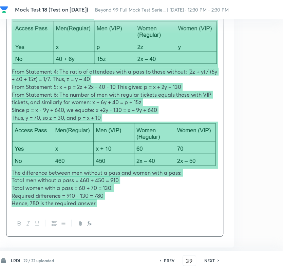
scroll to position [724, 102]
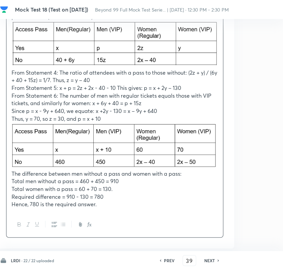
click at [209, 258] on h6 "NEXT" at bounding box center [209, 260] width 11 height 6
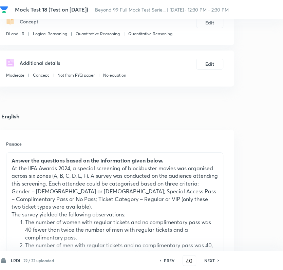
scroll to position [57, 102]
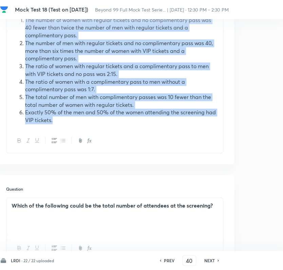
drag, startPoint x: 25, startPoint y: 196, endPoint x: 51, endPoint y: 209, distance: 29.3
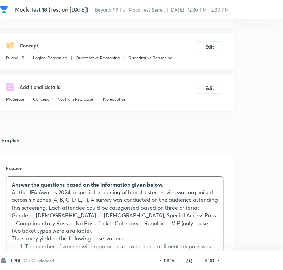
click at [12, 182] on strong "Answer the questions based on the information given below." at bounding box center [88, 184] width 152 height 7
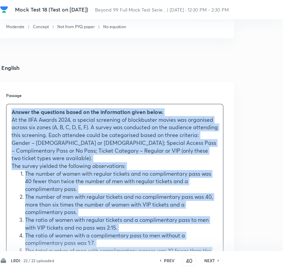
scroll to position [321, 102]
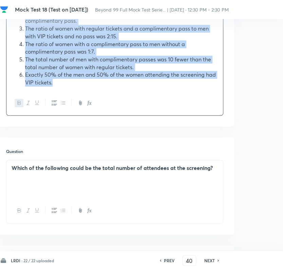
drag, startPoint x: 50, startPoint y: 206, endPoint x: 77, endPoint y: 92, distance: 117.8
click at [77, 92] on div "Answer the questions based on the information given below. At the IIFA Awards 2…" at bounding box center [114, 14] width 217 height 203
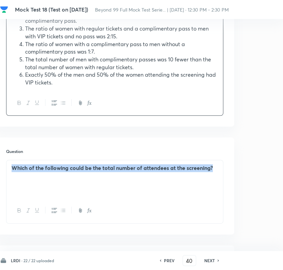
drag, startPoint x: 12, startPoint y: 168, endPoint x: 212, endPoint y: 180, distance: 201.1
click at [212, 180] on div "Which of the following could be the total number of attendees at the screening?" at bounding box center [114, 179] width 216 height 38
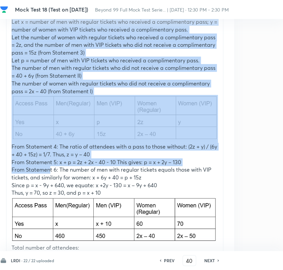
scroll to position [1114, 102]
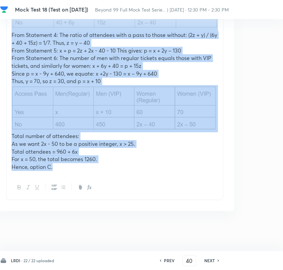
drag, startPoint x: 11, startPoint y: 99, endPoint x: 94, endPoint y: 167, distance: 108.4
click at [94, 167] on div "Let x = number of men with regular tickets who received a complimentary pass; y…" at bounding box center [114, 38] width 216 height 273
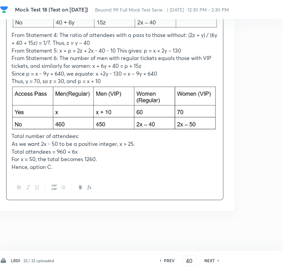
click at [216, 257] on div "NEXT" at bounding box center [210, 260] width 18 height 6
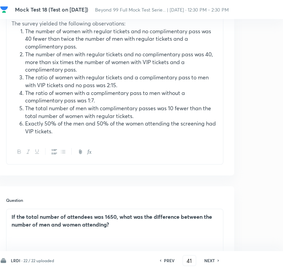
scroll to position [423, 102]
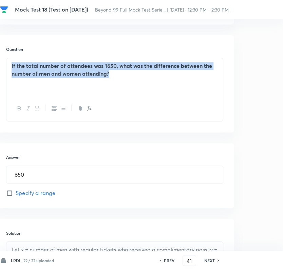
drag, startPoint x: 110, startPoint y: 75, endPoint x: 6, endPoint y: 69, distance: 104.3
click at [6, 69] on div "If the total number of attendees was 1650, what was the difference between the …" at bounding box center [114, 77] width 216 height 38
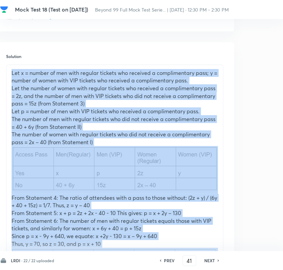
scroll to position [724, 102]
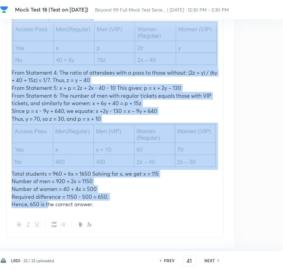
drag, startPoint x: 11, startPoint y: 177, endPoint x: 142, endPoint y: 203, distance: 133.6
click at [142, 203] on div "Let x = number of men with regular tickets who received a complimentary pass; y…" at bounding box center [114, 76] width 216 height 273
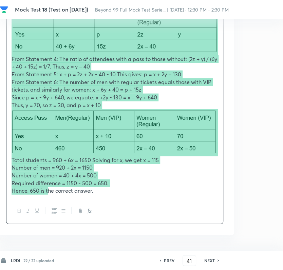
scroll to position [762, 102]
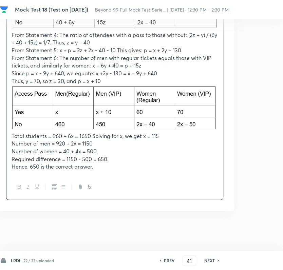
click at [214, 261] on h6 "NEXT" at bounding box center [209, 260] width 11 height 6
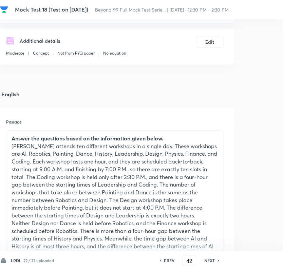
scroll to position [113, 102]
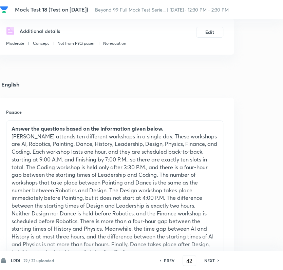
click at [14, 128] on strong "Answer the questions based on the information given below." at bounding box center [88, 128] width 152 height 7
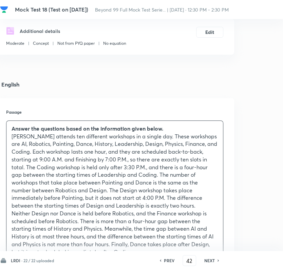
click at [12, 128] on strong "Answer the questions based on the information given below." at bounding box center [88, 128] width 152 height 7
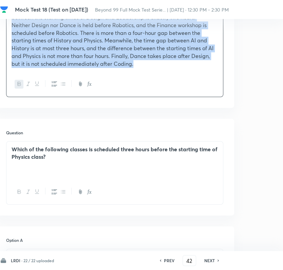
scroll to position [301, 102]
drag, startPoint x: 11, startPoint y: 128, endPoint x: 133, endPoint y: 77, distance: 132.2
click at [133, 77] on div "Answer the questions based on the information given below. [PERSON_NAME] attend…" at bounding box center [114, 14] width 217 height 165
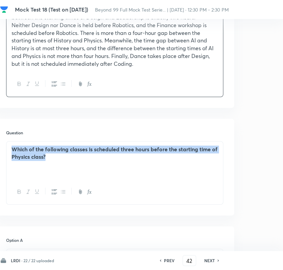
drag, startPoint x: 10, startPoint y: 148, endPoint x: 58, endPoint y: 158, distance: 49.1
click at [58, 158] on div "Which of the following classes is scheduled three hours before the starting tim…" at bounding box center [114, 160] width 216 height 38
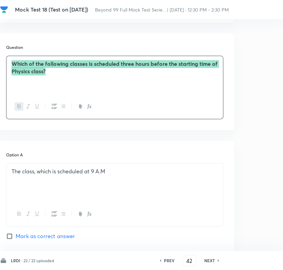
scroll to position [414, 102]
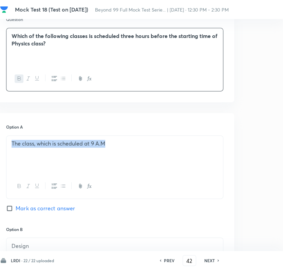
drag, startPoint x: 11, startPoint y: 144, endPoint x: 108, endPoint y: 152, distance: 97.6
click at [108, 152] on div "The class, which is scheduled at 9 A.M" at bounding box center [114, 155] width 216 height 38
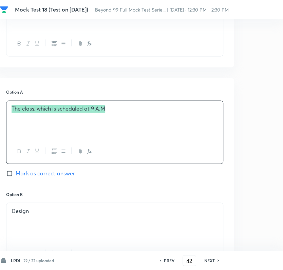
scroll to position [452, 102]
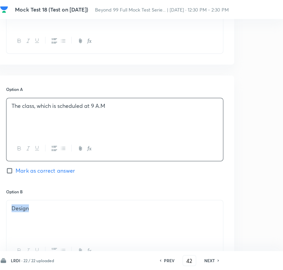
drag, startPoint x: 13, startPoint y: 207, endPoint x: 31, endPoint y: 208, distance: 18.0
click at [31, 208] on p "Design" at bounding box center [115, 208] width 206 height 8
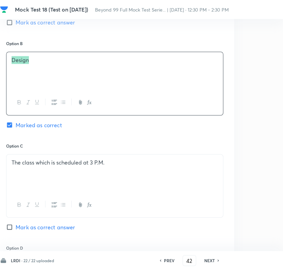
scroll to position [602, 102]
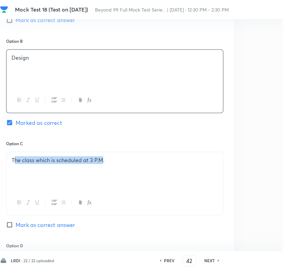
drag, startPoint x: 13, startPoint y: 161, endPoint x: 103, endPoint y: 168, distance: 90.1
click at [103, 168] on div "The class which is scheduled at 3 P.M." at bounding box center [114, 171] width 216 height 38
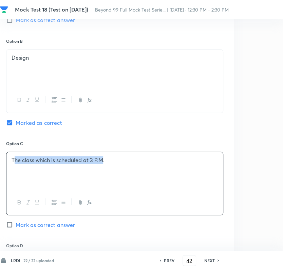
click at [103, 170] on div "The class which is scheduled at 3 P.M." at bounding box center [114, 171] width 216 height 38
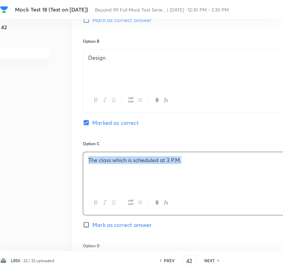
scroll to position [602, 0]
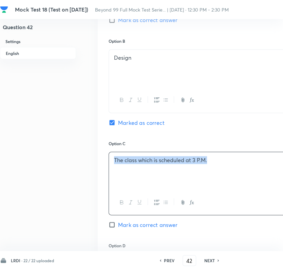
drag, startPoint x: 107, startPoint y: 161, endPoint x: 2, endPoint y: 165, distance: 105.9
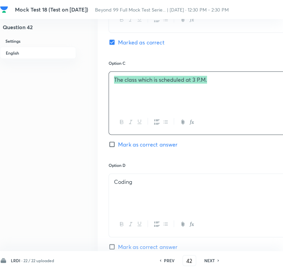
scroll to position [716, 0]
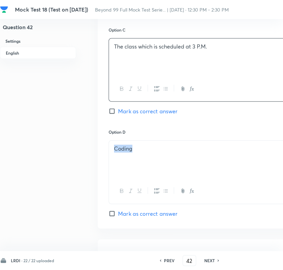
drag, startPoint x: 133, startPoint y: 151, endPoint x: 108, endPoint y: 147, distance: 25.4
click at [108, 147] on div "Option A The class, which is scheduled at 9 A.M Mark as correct answer Option B…" at bounding box center [217, 19] width 239 height 417
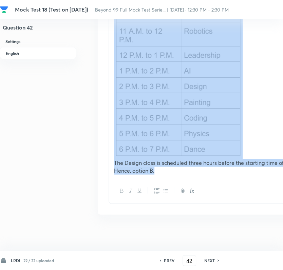
scroll to position [3183, 0]
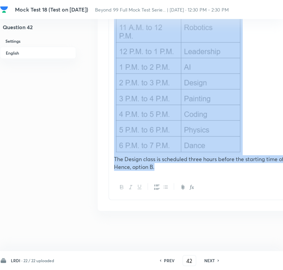
drag, startPoint x: 113, startPoint y: 120, endPoint x: 195, endPoint y: 173, distance: 97.6
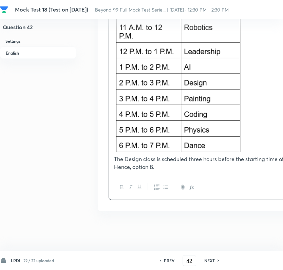
click at [217, 259] on div "NEXT" at bounding box center [210, 260] width 18 height 6
type input "43"
checkbox input "false"
checkbox input "true"
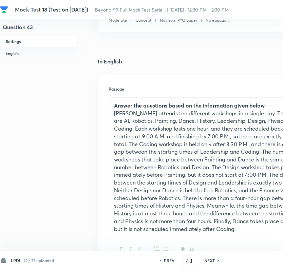
scroll to position [139, 0]
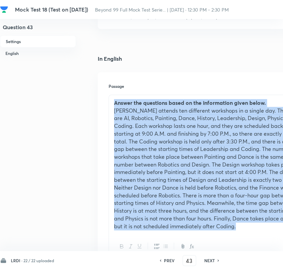
drag, startPoint x: 114, startPoint y: 99, endPoint x: 273, endPoint y: 240, distance: 213.0
click at [273, 240] on div "Answer the questions based on the information given below. [PERSON_NAME] attend…" at bounding box center [216, 177] width 217 height 165
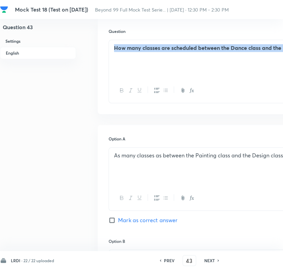
scroll to position [402, 102]
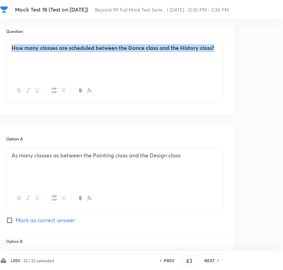
drag, startPoint x: 113, startPoint y: 46, endPoint x: 287, endPoint y: 53, distance: 174.1
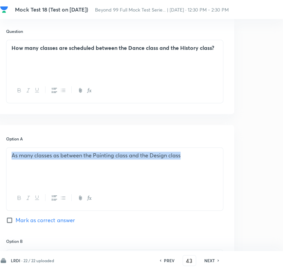
drag, startPoint x: 9, startPoint y: 156, endPoint x: 190, endPoint y: 167, distance: 181.4
click at [190, 167] on div "As many classes as between the Painting class and the Design class" at bounding box center [114, 166] width 216 height 38
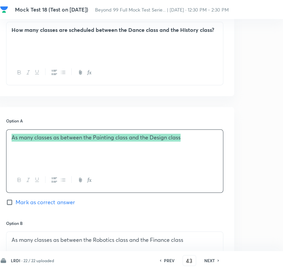
scroll to position [515, 102]
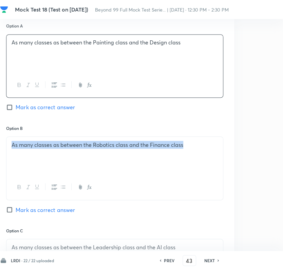
drag, startPoint x: 11, startPoint y: 148, endPoint x: 202, endPoint y: 166, distance: 192.1
click at [202, 166] on div "As many classes as between the Robotics class and the Finance class" at bounding box center [114, 156] width 216 height 38
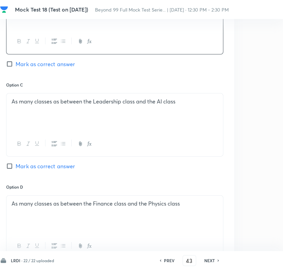
scroll to position [666, 102]
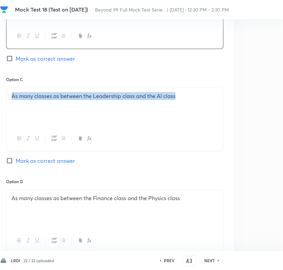
drag, startPoint x: 12, startPoint y: 97, endPoint x: 191, endPoint y: 119, distance: 180.0
click at [191, 119] on div "As many classes as between the Leadership class and the AI class" at bounding box center [114, 107] width 216 height 38
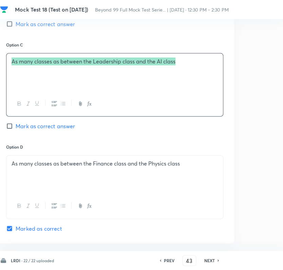
scroll to position [704, 102]
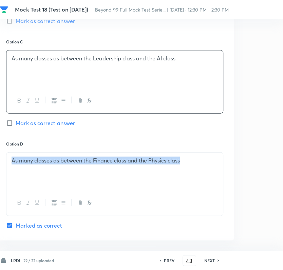
drag, startPoint x: 11, startPoint y: 158, endPoint x: 183, endPoint y: 168, distance: 172.8
click at [183, 168] on div "As many classes as between the Finance class and the Physics class" at bounding box center [114, 172] width 216 height 38
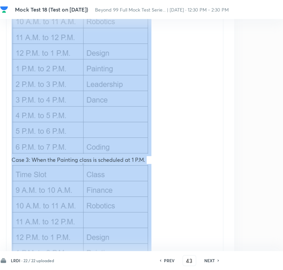
scroll to position [3190, 102]
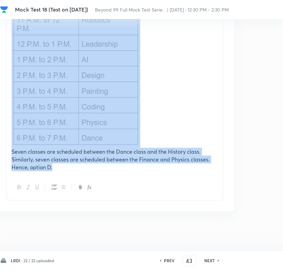
drag, startPoint x: 10, startPoint y: 90, endPoint x: 146, endPoint y: 295, distance: 245.8
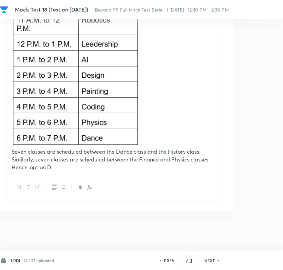
click at [214, 252] on div "LRDI · 22 / 22 uploaded PREV 43 ​ NEXT Remove Save" at bounding box center [192, 260] width 385 height 19
click at [214, 258] on h6 "NEXT" at bounding box center [209, 260] width 11 height 6
type input "44"
checkbox input "true"
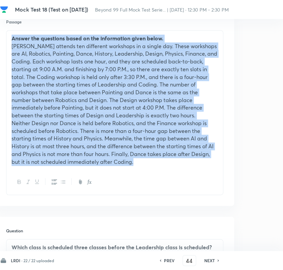
scroll to position [301, 102]
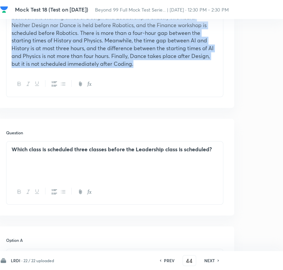
drag, startPoint x: 11, startPoint y: 129, endPoint x: 154, endPoint y: 86, distance: 149.0
click at [154, 86] on div "Answer the questions based on the information given below. [PERSON_NAME] attend…" at bounding box center [114, 14] width 217 height 165
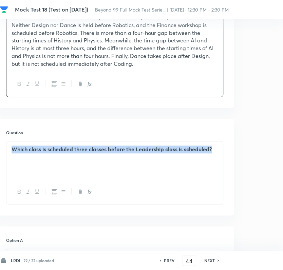
drag, startPoint x: 10, startPoint y: 149, endPoint x: 243, endPoint y: 167, distance: 234.0
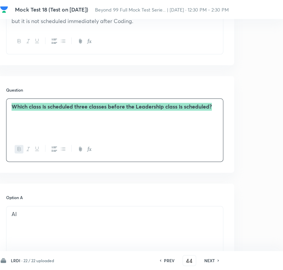
scroll to position [414, 102]
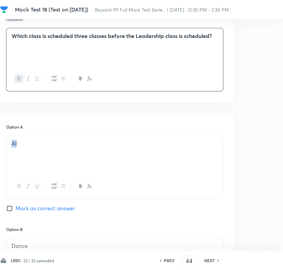
drag, startPoint x: 12, startPoint y: 144, endPoint x: 45, endPoint y: 147, distance: 32.8
click at [45, 147] on div "AI" at bounding box center [114, 155] width 216 height 38
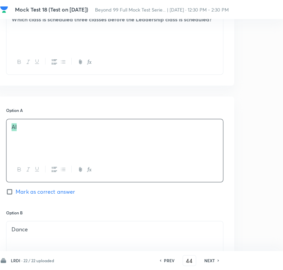
scroll to position [490, 102]
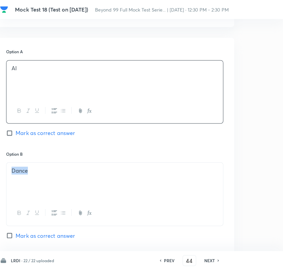
drag, startPoint x: 18, startPoint y: 172, endPoint x: 40, endPoint y: 175, distance: 22.2
click at [40, 175] on div "Dance" at bounding box center [114, 181] width 216 height 38
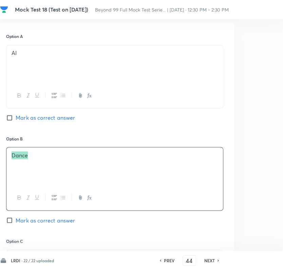
scroll to position [602, 102]
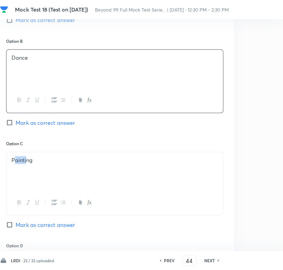
drag, startPoint x: 14, startPoint y: 162, endPoint x: 25, endPoint y: 163, distance: 11.9
click at [25, 163] on div "Painting" at bounding box center [114, 171] width 216 height 38
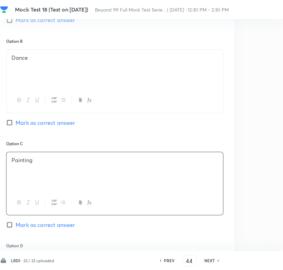
click at [36, 163] on div "Painting" at bounding box center [114, 171] width 216 height 38
drag, startPoint x: 34, startPoint y: 162, endPoint x: -8, endPoint y: 166, distance: 42.5
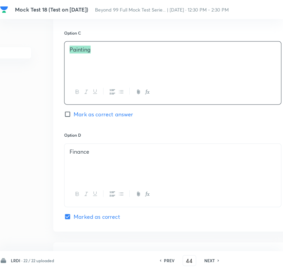
scroll to position [716, 44]
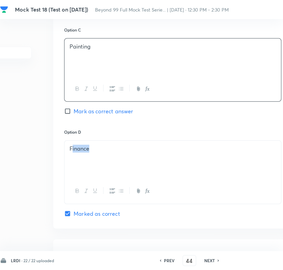
drag, startPoint x: 71, startPoint y: 149, endPoint x: 97, endPoint y: 150, distance: 25.8
click at [97, 150] on p "Finance" at bounding box center [173, 149] width 206 height 8
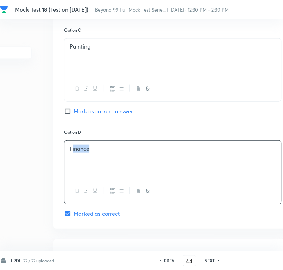
click at [94, 150] on p "Finance" at bounding box center [173, 149] width 206 height 8
drag, startPoint x: 94, startPoint y: 150, endPoint x: 40, endPoint y: 154, distance: 54.1
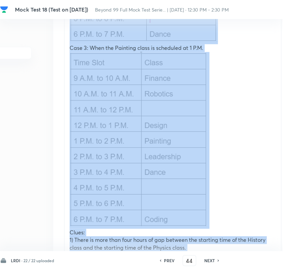
scroll to position [3191, 44]
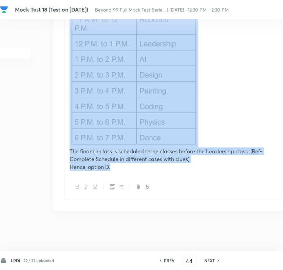
drag, startPoint x: 109, startPoint y: 186, endPoint x: 200, endPoint y: 285, distance: 134.1
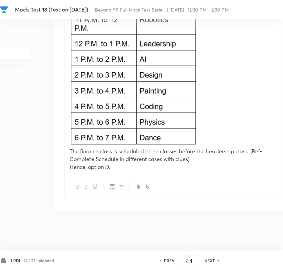
click at [217, 259] on div "NEXT" at bounding box center [210, 260] width 18 height 6
type input "45"
checkbox input "true"
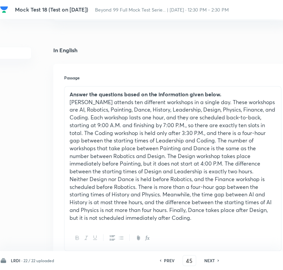
scroll to position [142, 44]
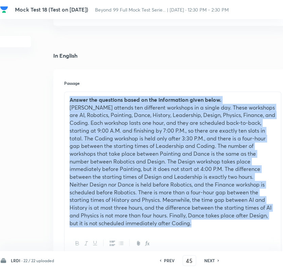
drag, startPoint x: 69, startPoint y: 101, endPoint x: 226, endPoint y: 234, distance: 205.7
click at [226, 234] on div "Answer the questions based on the information given below. [PERSON_NAME] attend…" at bounding box center [172, 174] width 217 height 165
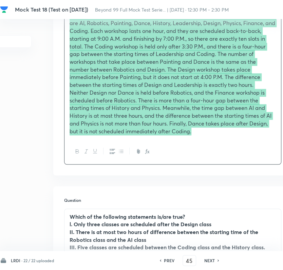
scroll to position [255, 44]
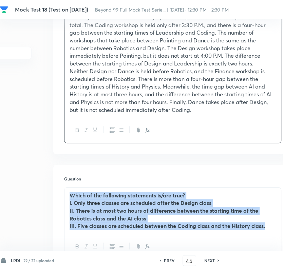
drag, startPoint x: 67, startPoint y: 194, endPoint x: 273, endPoint y: 229, distance: 208.4
click at [276, 233] on div "Which of the following statements is/are true? l. Only three classes are schedu…" at bounding box center [172, 210] width 216 height 47
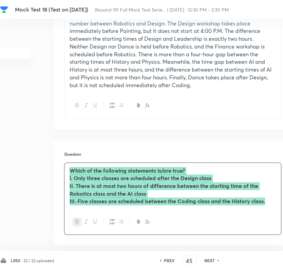
scroll to position [368, 44]
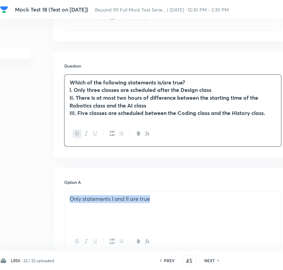
drag, startPoint x: 68, startPoint y: 200, endPoint x: 181, endPoint y: 224, distance: 115.5
click at [185, 224] on div "Only statements I and II are true" at bounding box center [172, 210] width 216 height 38
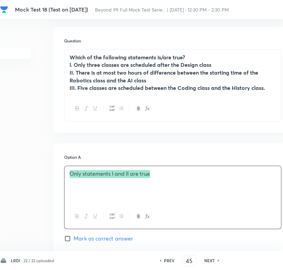
scroll to position [518, 44]
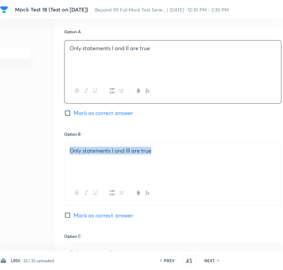
drag, startPoint x: 71, startPoint y: 151, endPoint x: 162, endPoint y: 160, distance: 91.6
click at [162, 159] on div "Only statements I and III are true" at bounding box center [172, 161] width 216 height 38
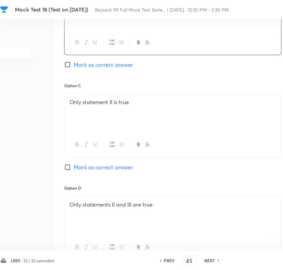
scroll to position [669, 44]
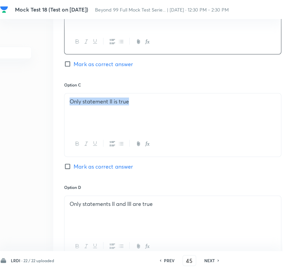
drag, startPoint x: 70, startPoint y: 100, endPoint x: 163, endPoint y: 108, distance: 93.9
click at [163, 108] on div "Only statement II is true" at bounding box center [172, 113] width 216 height 38
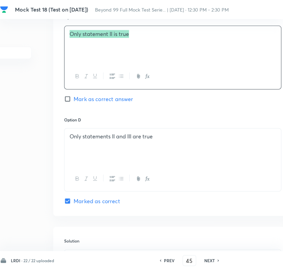
scroll to position [745, 44]
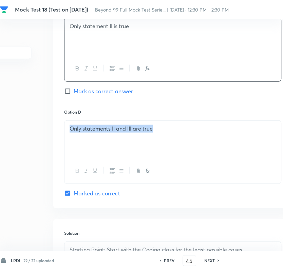
drag, startPoint x: 72, startPoint y: 127, endPoint x: 188, endPoint y: 130, distance: 116.0
click at [188, 130] on p "Only statements II and III are true" at bounding box center [173, 129] width 206 height 8
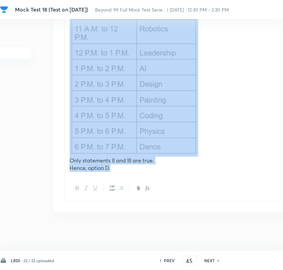
scroll to position [3190, 44]
drag, startPoint x: 66, startPoint y: 210, endPoint x: 187, endPoint y: 183, distance: 123.6
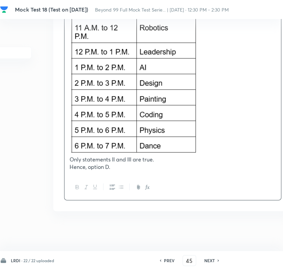
click at [208, 260] on h6 "NEXT" at bounding box center [209, 260] width 11 height 6
type input "46"
checkbox input "false"
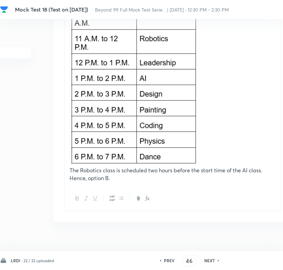
checkbox input "true"
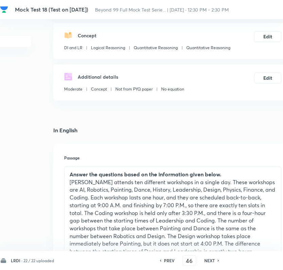
scroll to position [151, 44]
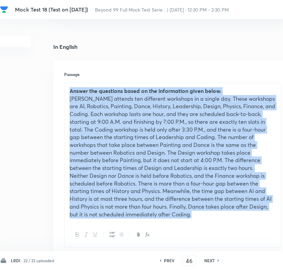
drag, startPoint x: 68, startPoint y: 90, endPoint x: 264, endPoint y: 222, distance: 235.9
click at [264, 222] on div "Answer the questions based on the information given below. [PERSON_NAME] attend…" at bounding box center [172, 165] width 217 height 165
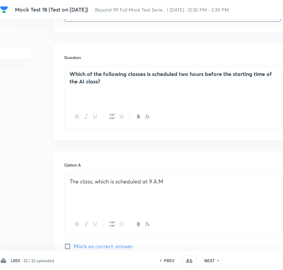
scroll to position [377, 44]
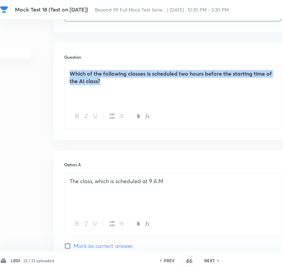
drag, startPoint x: 65, startPoint y: 74, endPoint x: 150, endPoint y: 81, distance: 85.1
click at [150, 81] on div "Which of the following classes is scheduled two hours before the starting time …" at bounding box center [172, 85] width 216 height 38
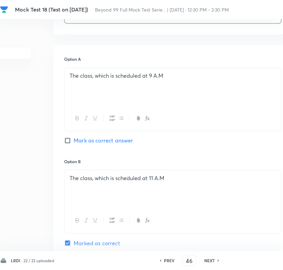
scroll to position [490, 44]
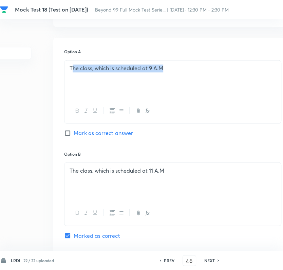
drag, startPoint x: 71, startPoint y: 71, endPoint x: 196, endPoint y: 74, distance: 125.1
click at [196, 74] on div "The class, which is scheduled at 9 A.M" at bounding box center [172, 79] width 216 height 38
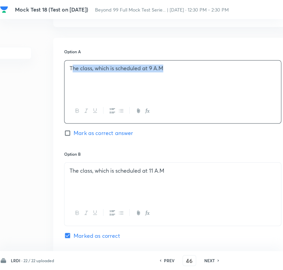
drag, startPoint x: 185, startPoint y: 69, endPoint x: 165, endPoint y: 70, distance: 19.7
click at [183, 69] on p "The class, which is scheduled at 9 A.M" at bounding box center [173, 68] width 206 height 8
click at [170, 71] on p "The class, which is scheduled at 9 A.M" at bounding box center [173, 68] width 206 height 8
drag, startPoint x: 166, startPoint y: 71, endPoint x: 50, endPoint y: 88, distance: 116.9
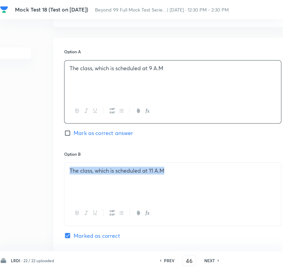
drag, startPoint x: 77, startPoint y: 170, endPoint x: 174, endPoint y: 182, distance: 97.3
click at [174, 182] on div "The class, which is scheduled at 11 A.M" at bounding box center [172, 181] width 216 height 38
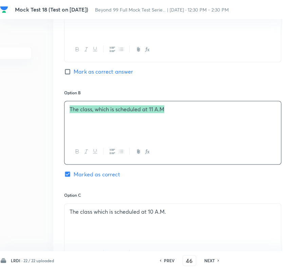
scroll to position [565, 44]
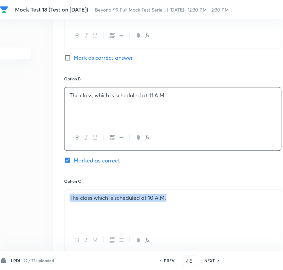
drag, startPoint x: 69, startPoint y: 195, endPoint x: 187, endPoint y: 205, distance: 118.8
click at [187, 205] on div "The class which is scheduled at 10 A.M." at bounding box center [172, 209] width 216 height 38
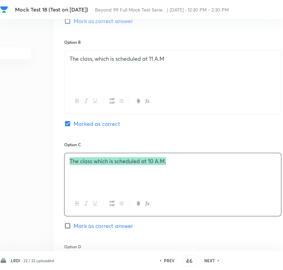
scroll to position [678, 44]
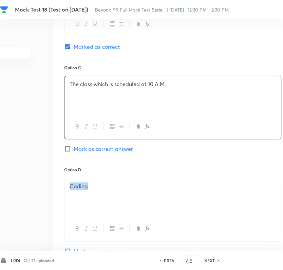
drag, startPoint x: 75, startPoint y: 188, endPoint x: 100, endPoint y: 192, distance: 25.4
click at [100, 192] on div "Coding" at bounding box center [172, 197] width 216 height 38
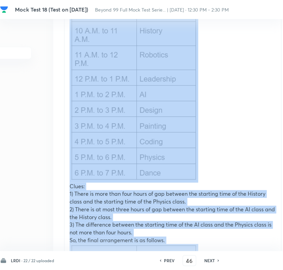
scroll to position [3201, 44]
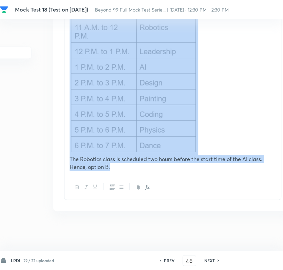
drag, startPoint x: 67, startPoint y: 192, endPoint x: 191, endPoint y: 292, distance: 159.6
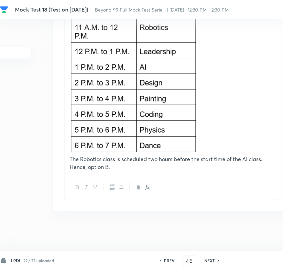
click at [216, 262] on div "NEXT" at bounding box center [210, 260] width 18 height 6
type input "47"
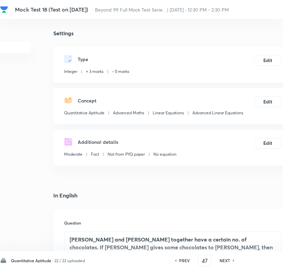
scroll to position [0, 44]
